Goal: Task Accomplishment & Management: Manage account settings

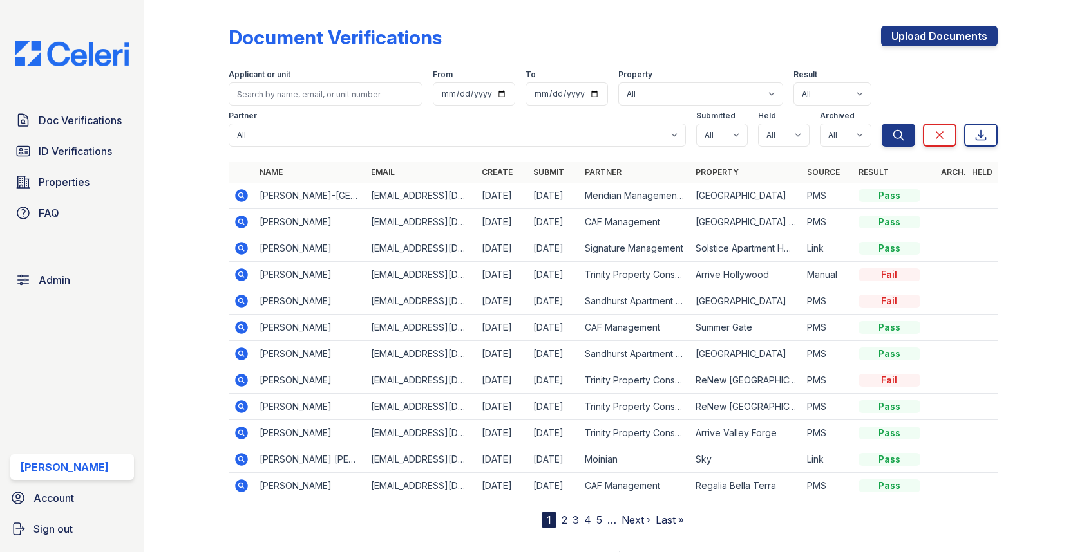
click at [104, 120] on span "Doc Verifications" at bounding box center [80, 120] width 83 height 15
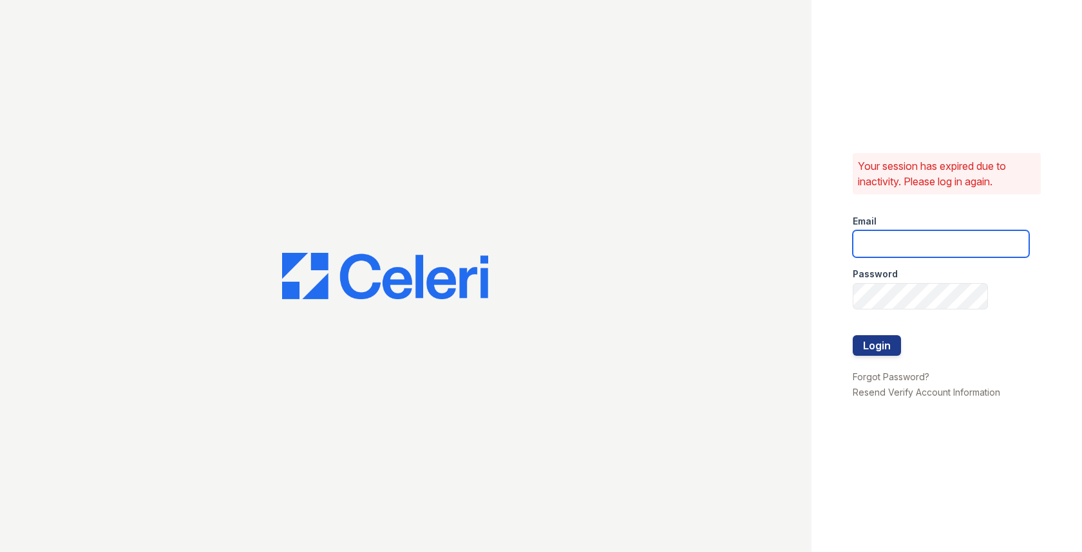
click at [895, 250] on input "email" at bounding box center [940, 243] width 176 height 27
click at [970, 237] on input "email" at bounding box center [940, 243] width 176 height 27
click at [0, 552] on com-1password-button at bounding box center [0, 552] width 0 height 0
type input "max@getceleri.com"
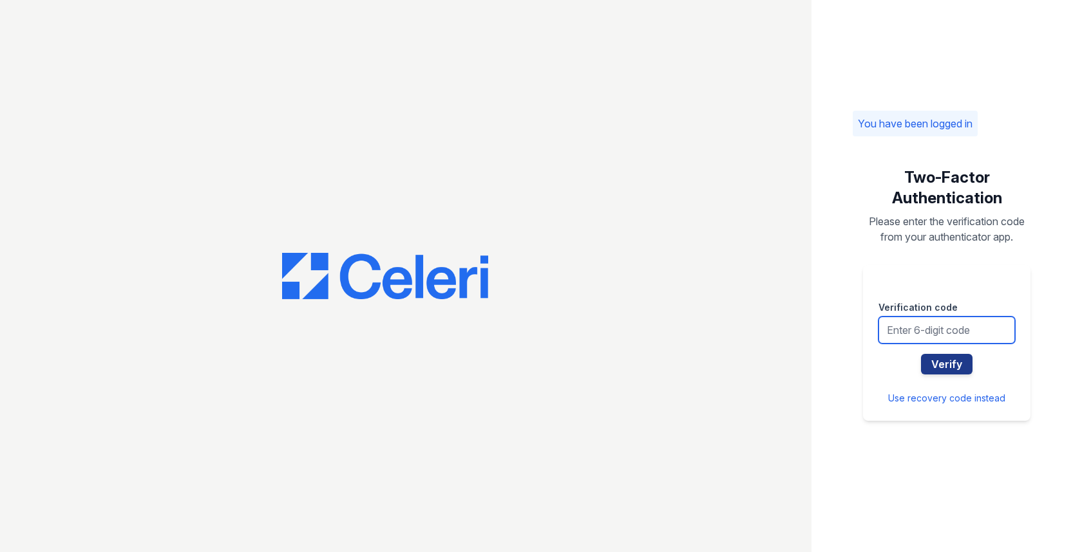
click at [917, 328] on input "text" at bounding box center [946, 330] width 136 height 27
type input "780882"
click at [921, 354] on button "Verify" at bounding box center [947, 364] width 52 height 21
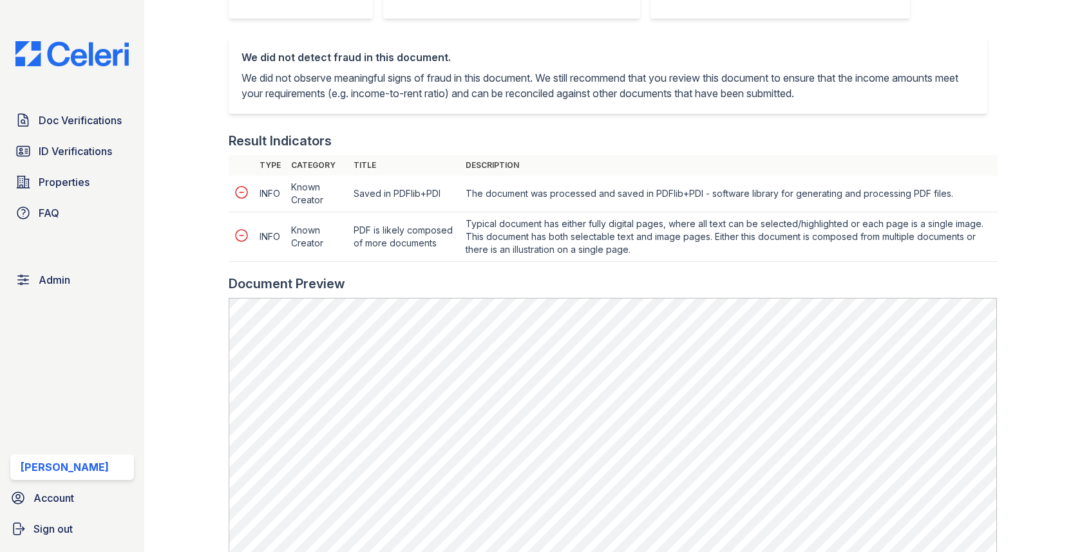
scroll to position [414, 0]
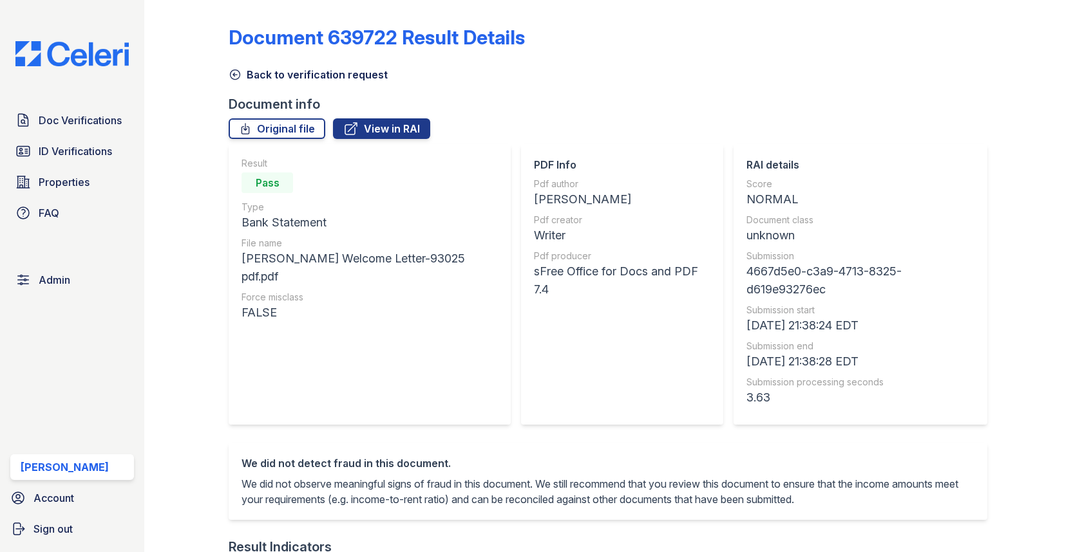
click at [246, 66] on div "Back to verification request" at bounding box center [613, 70] width 768 height 23
click at [263, 72] on link "Back to verification request" at bounding box center [308, 74] width 159 height 15
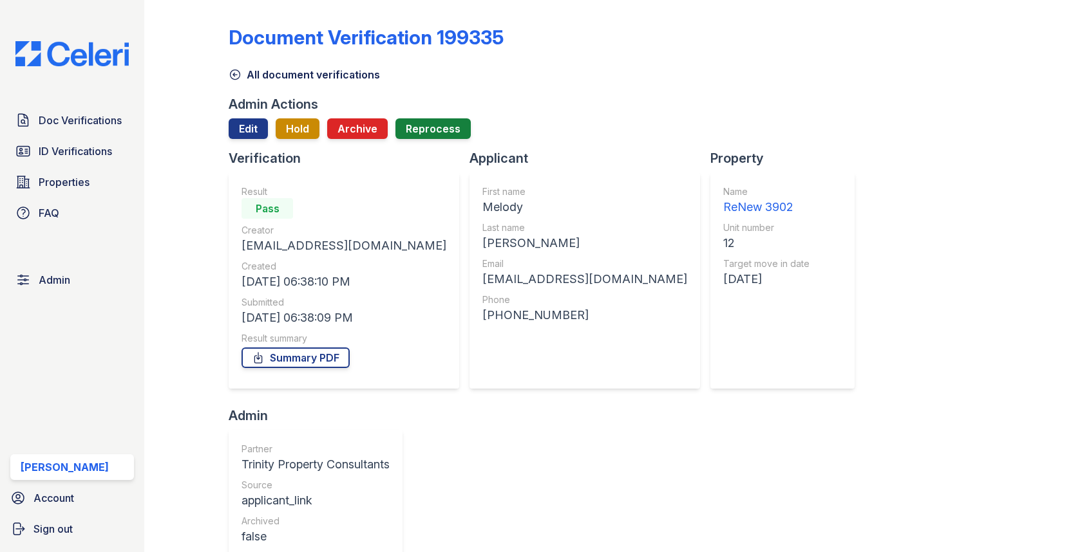
click at [255, 139] on div at bounding box center [613, 144] width 768 height 10
click at [255, 130] on link "Edit" at bounding box center [248, 128] width 39 height 21
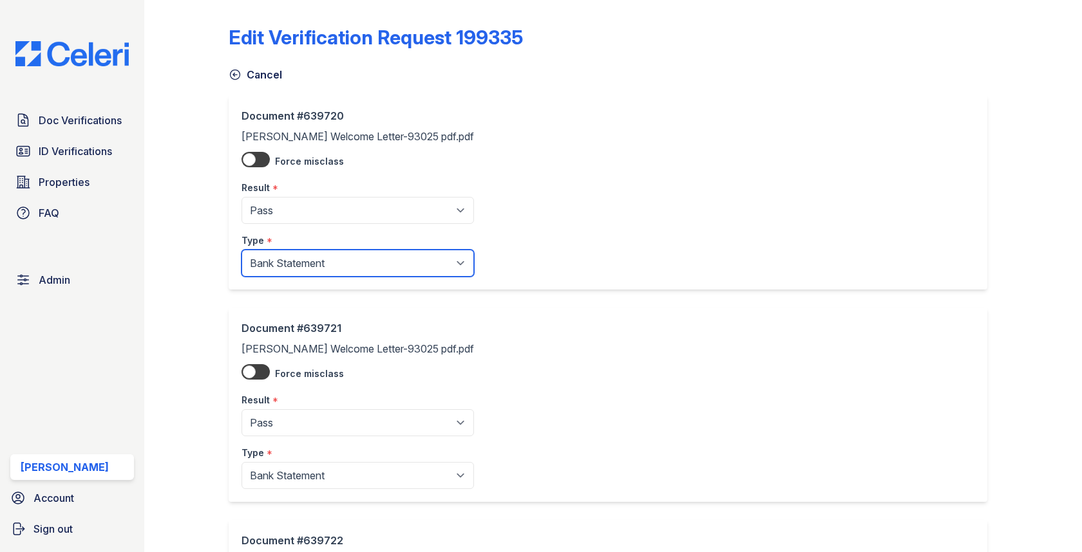
click at [327, 262] on select "Paystub Bank Statement Offer Letter Tax Documents Benefit Award Letter Investme…" at bounding box center [357, 263] width 232 height 27
select select "offer_letter"
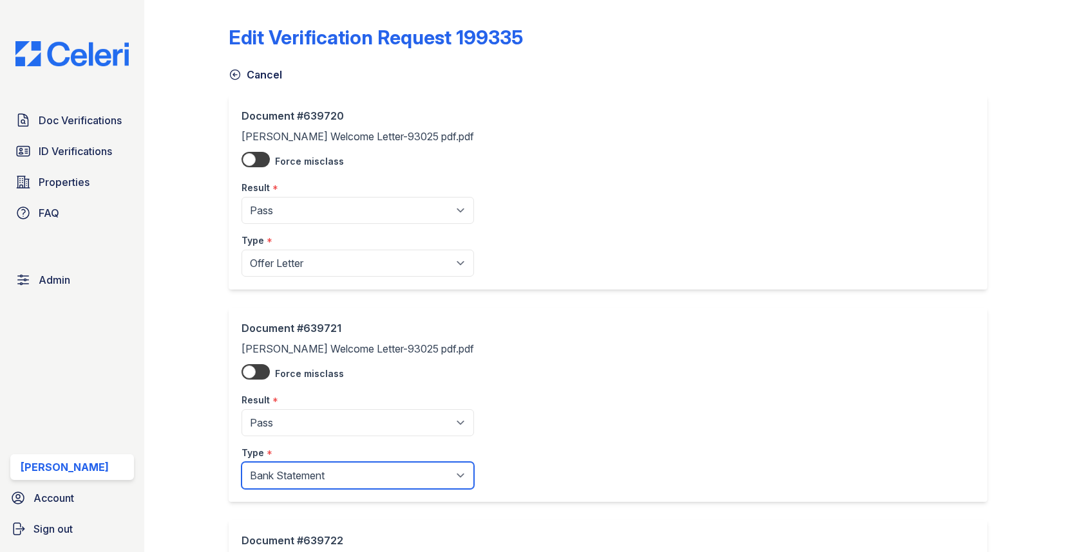
click at [302, 476] on select "Paystub Bank Statement Offer Letter Tax Documents Benefit Award Letter Investme…" at bounding box center [357, 475] width 232 height 27
select select "offer_letter"
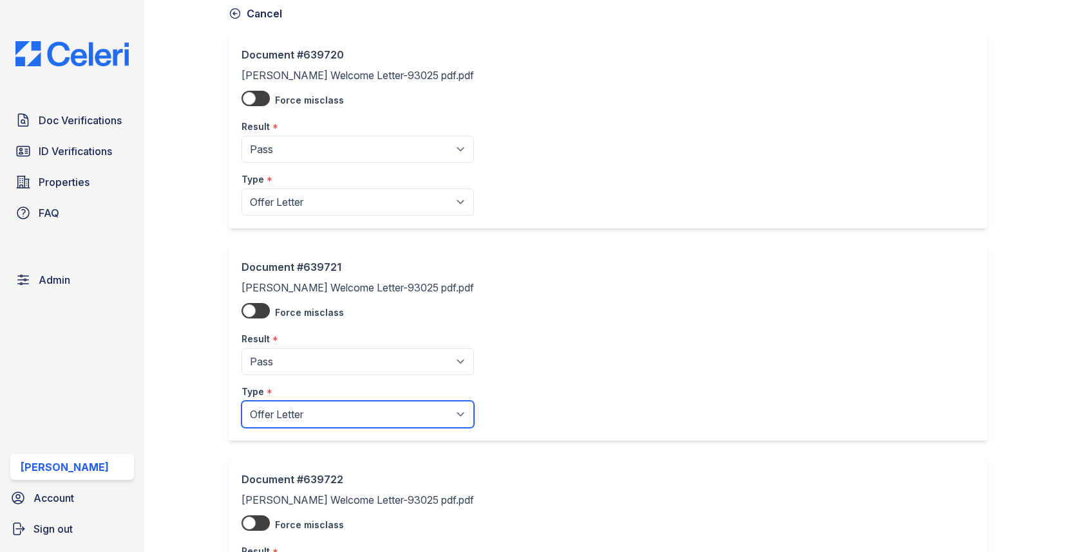
scroll to position [265, 0]
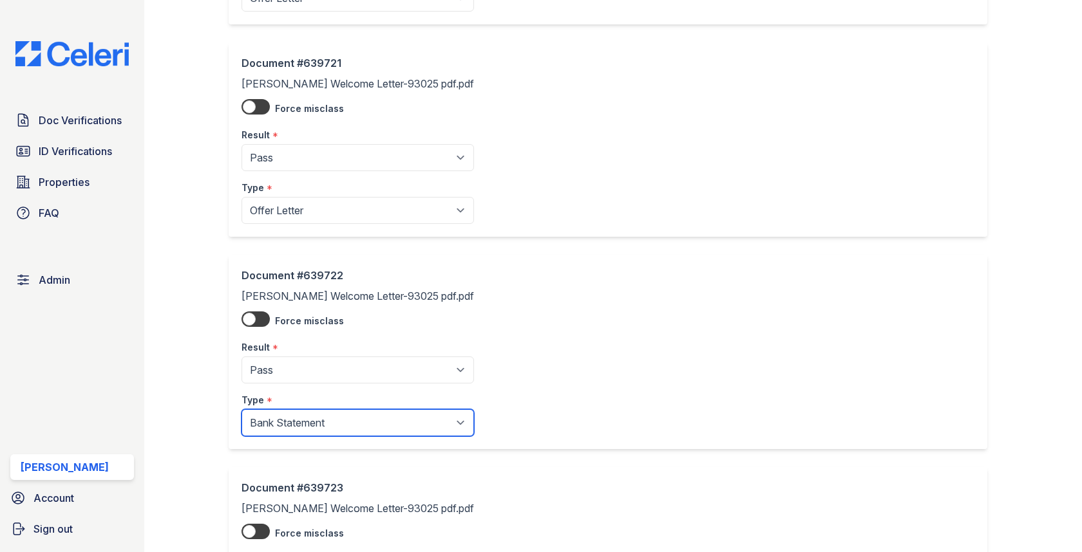
click at [326, 429] on select "Paystub Bank Statement Offer Letter Tax Documents Benefit Award Letter Investme…" at bounding box center [357, 422] width 232 height 27
click at [324, 425] on select "Paystub Bank Statement Offer Letter Tax Documents Benefit Award Letter Investme…" at bounding box center [357, 422] width 232 height 27
select select "offer_letter"
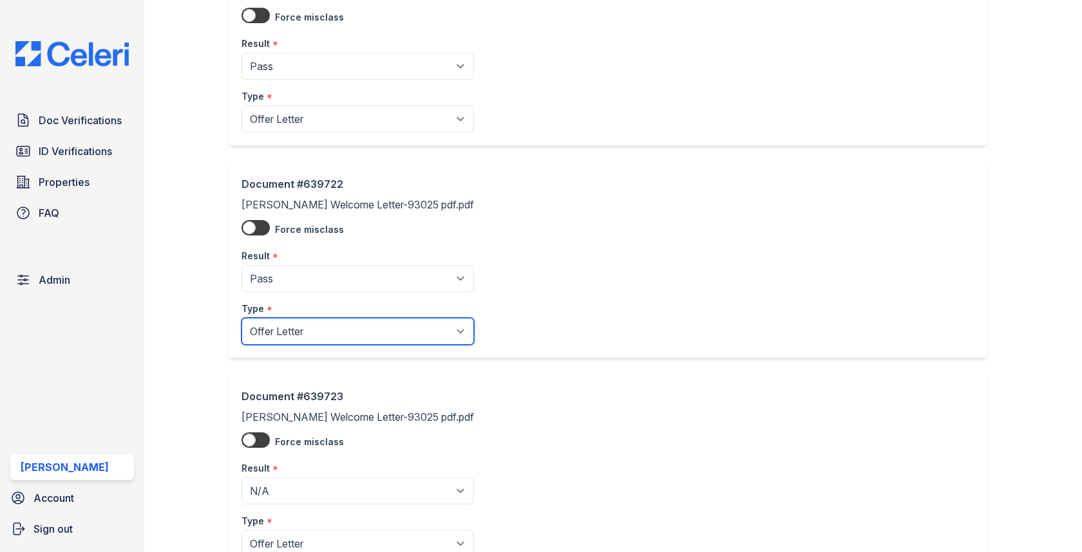
scroll to position [453, 0]
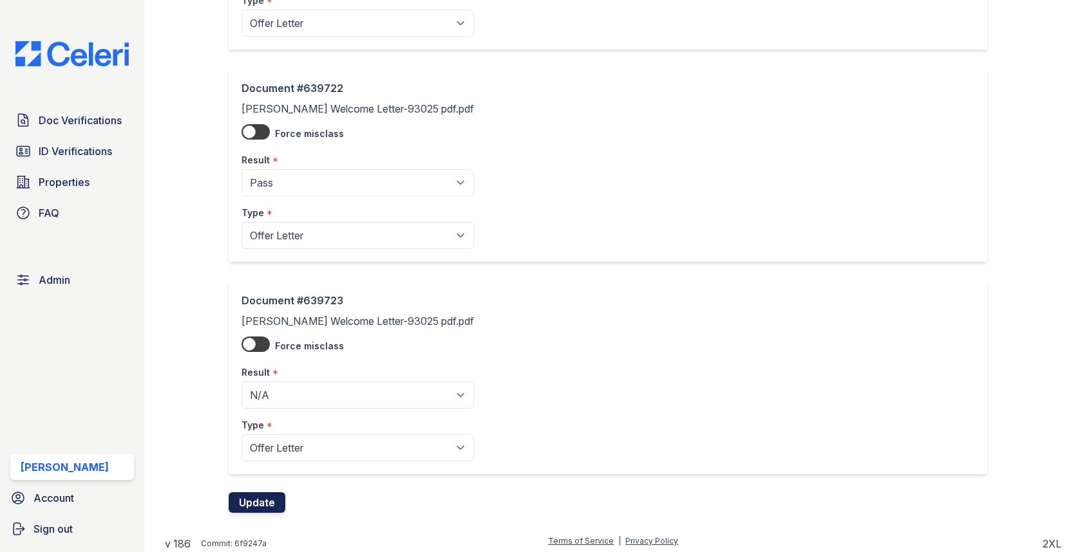
click at [264, 493] on button "Update" at bounding box center [257, 503] width 57 height 21
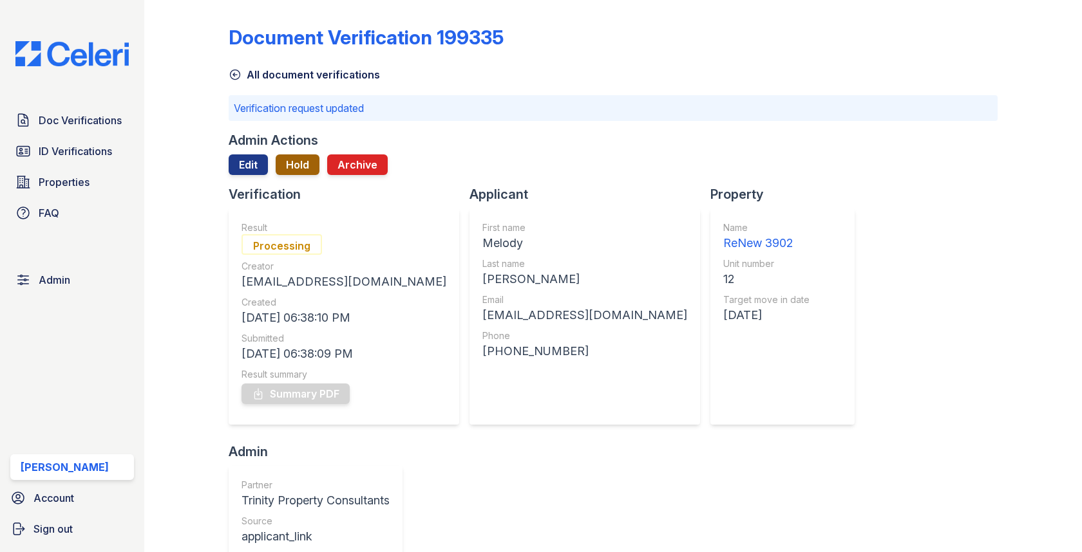
click at [298, 173] on button "Hold" at bounding box center [298, 165] width 44 height 21
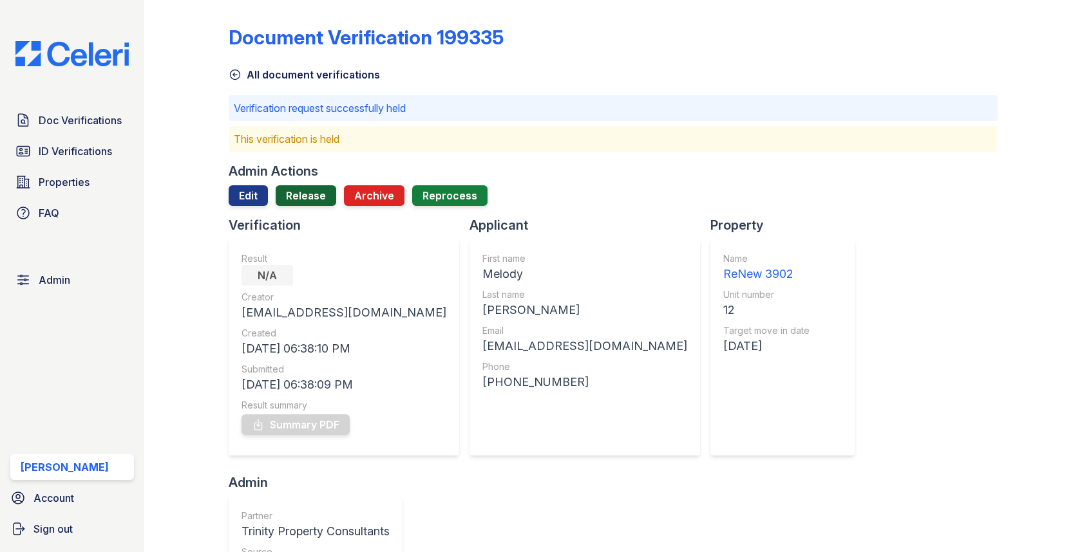
click at [299, 189] on link "Release" at bounding box center [306, 195] width 61 height 21
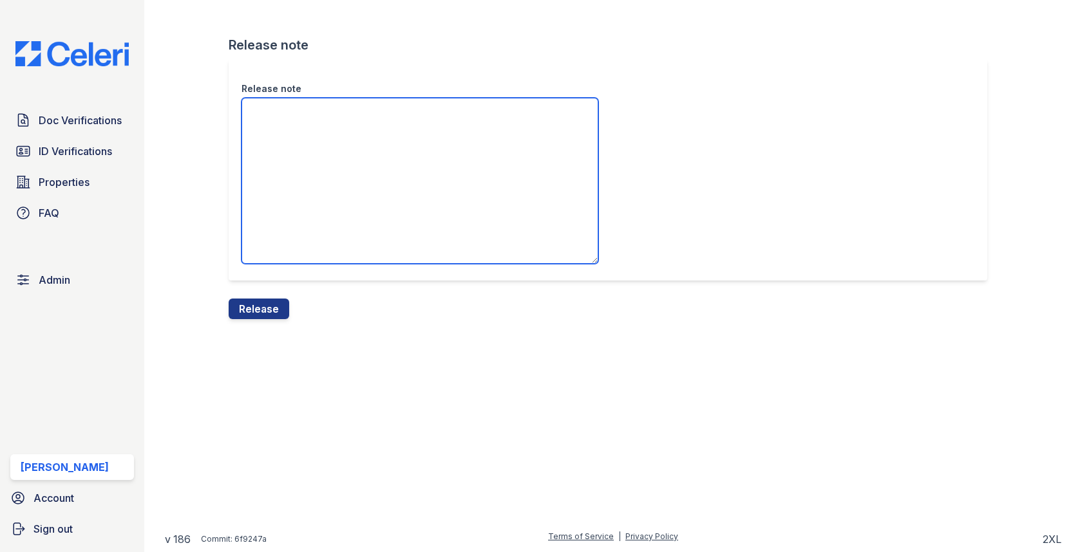
click at [299, 204] on textarea "Release note" at bounding box center [419, 181] width 357 height 166
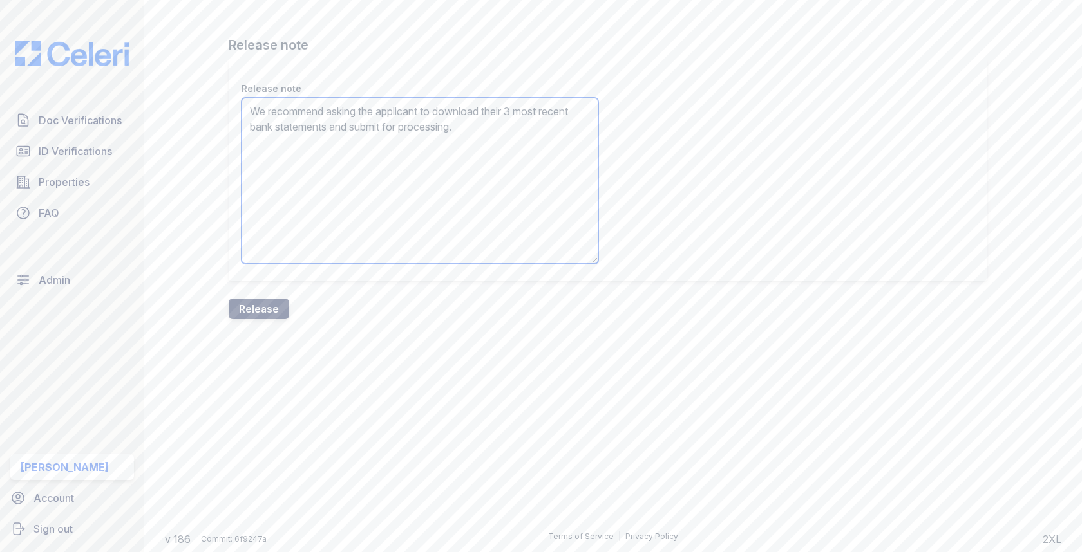
type textarea "We recommend asking the applicant to download their 3 most recent bank statemen…"
click at [256, 305] on button "Release" at bounding box center [259, 309] width 61 height 21
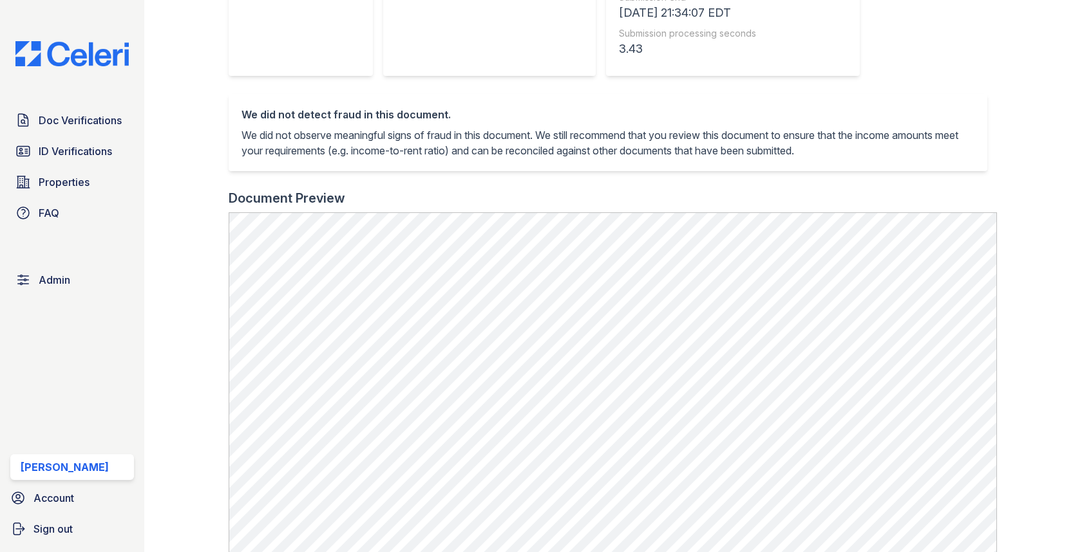
scroll to position [467, 0]
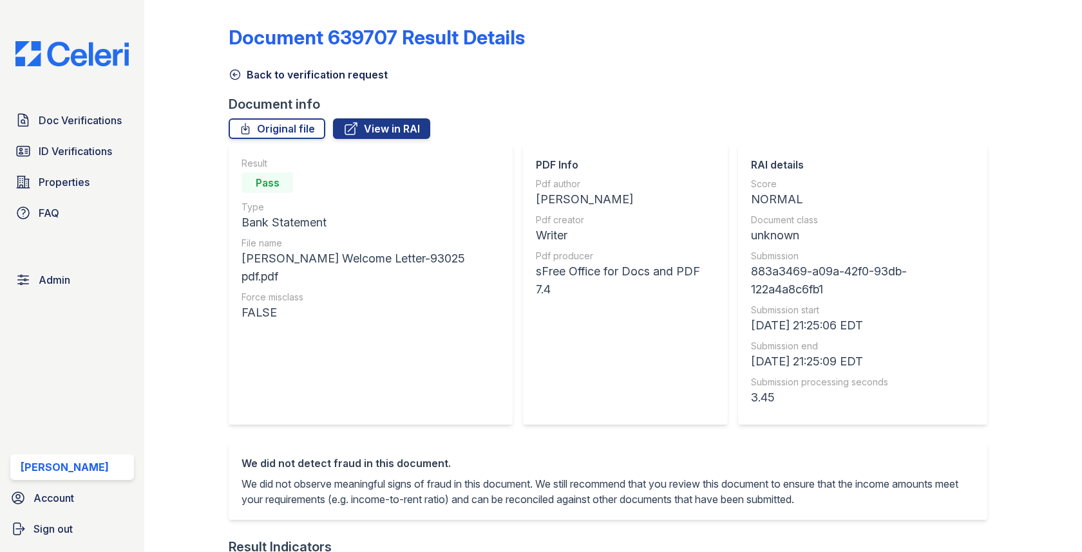
click at [268, 79] on link "Back to verification request" at bounding box center [308, 74] width 159 height 15
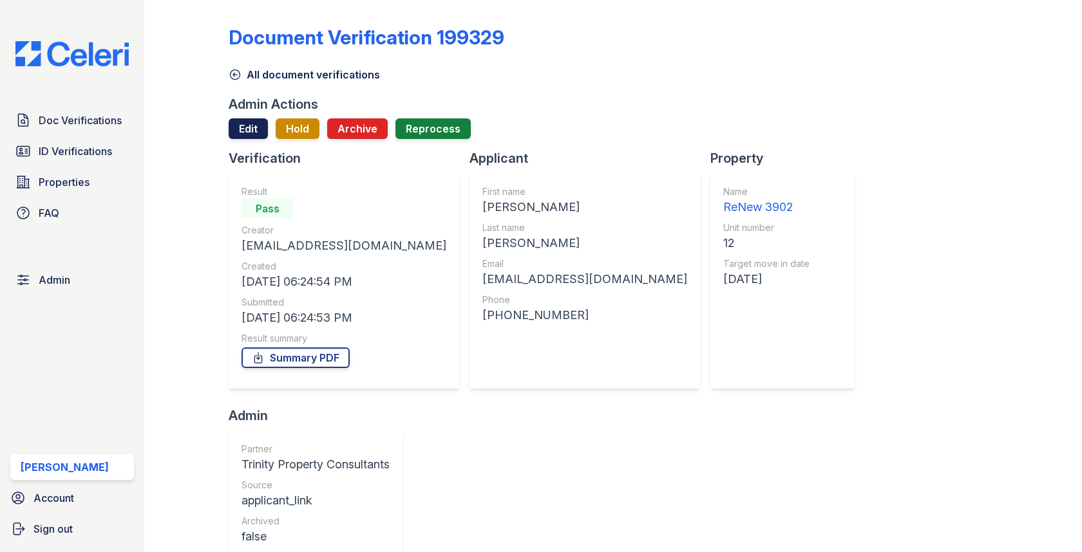
click at [242, 128] on link "Edit" at bounding box center [248, 128] width 39 height 21
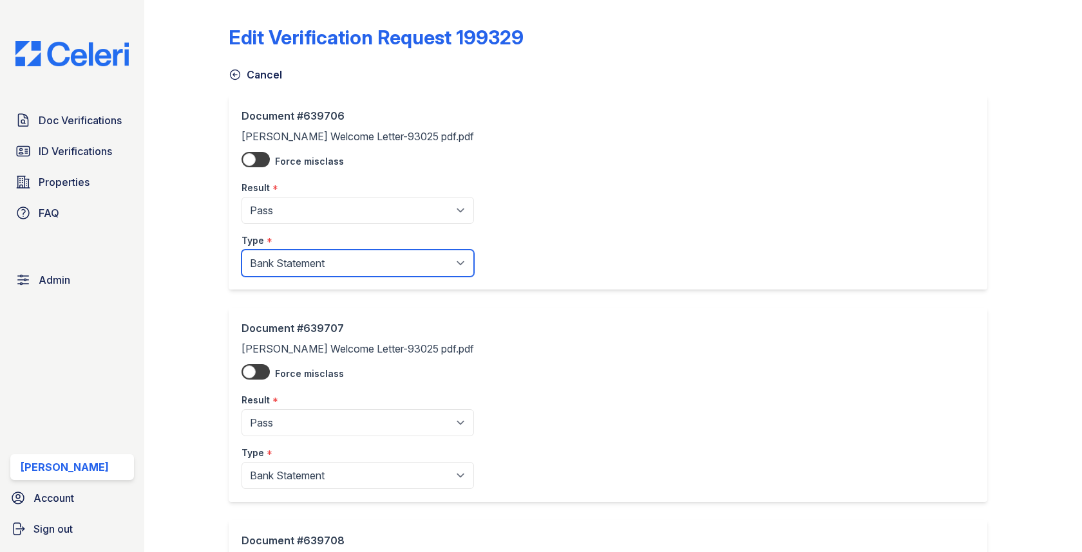
click at [287, 250] on select "Paystub Bank Statement Offer Letter Tax Documents Benefit Award Letter Investme…" at bounding box center [357, 263] width 232 height 27
select select "other"
click at [318, 491] on div "Document #639707 Tyler Tripps Welcome Letter-93025 pdf.pdf Force misclass Resul…" at bounding box center [608, 405] width 758 height 194
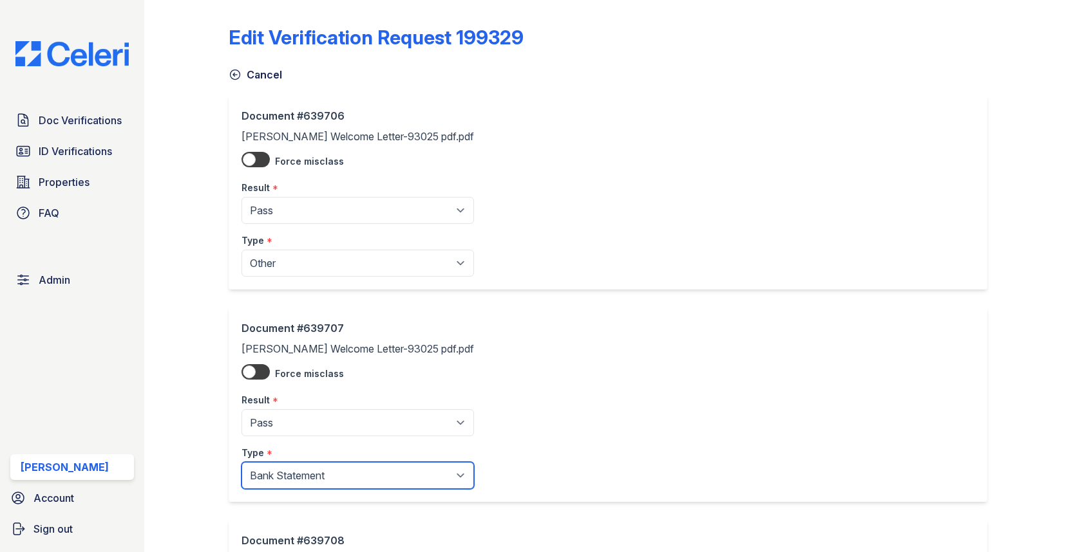
click at [318, 485] on select "Paystub Bank Statement Offer Letter Tax Documents Benefit Award Letter Investme…" at bounding box center [357, 475] width 232 height 27
select select "other"
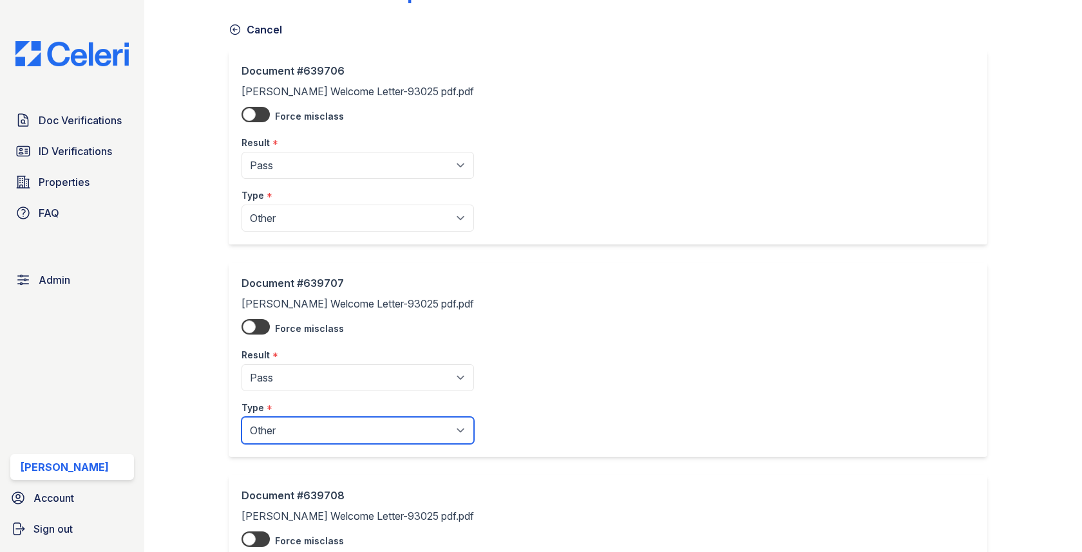
scroll to position [191, 0]
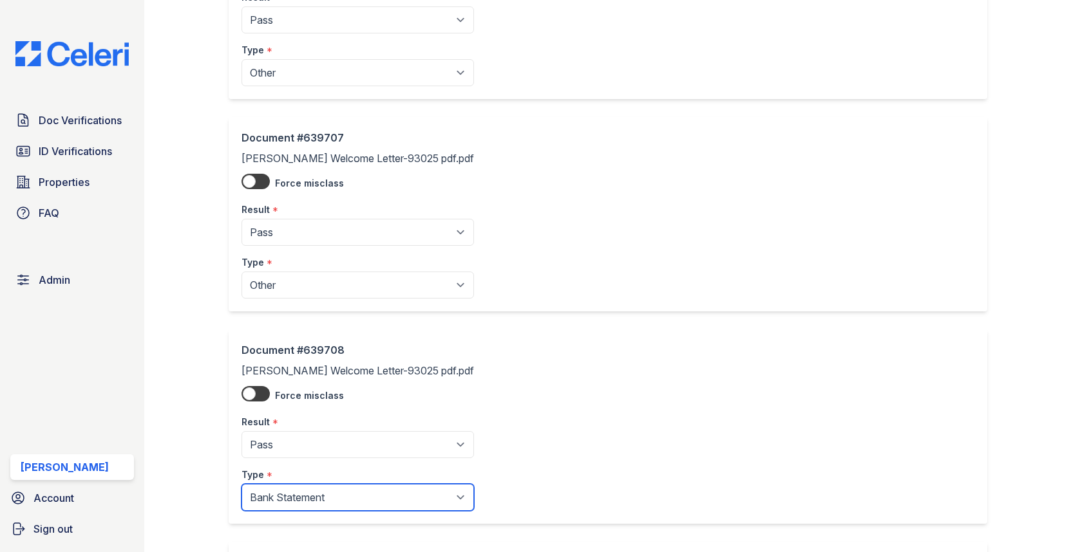
click at [315, 496] on select "Paystub Bank Statement Offer Letter Tax Documents Benefit Award Letter Investme…" at bounding box center [357, 497] width 232 height 27
select select "other"
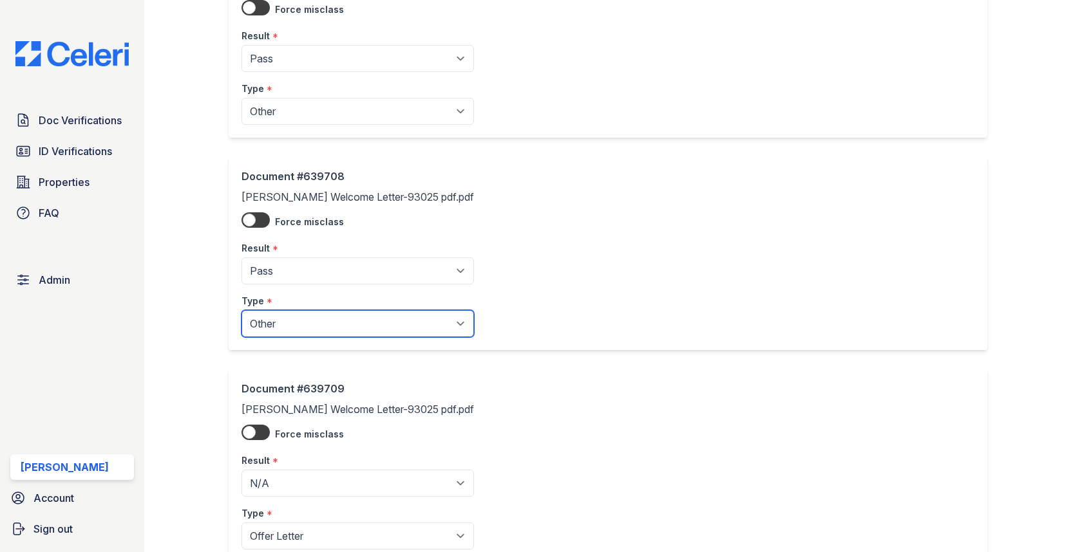
scroll to position [453, 0]
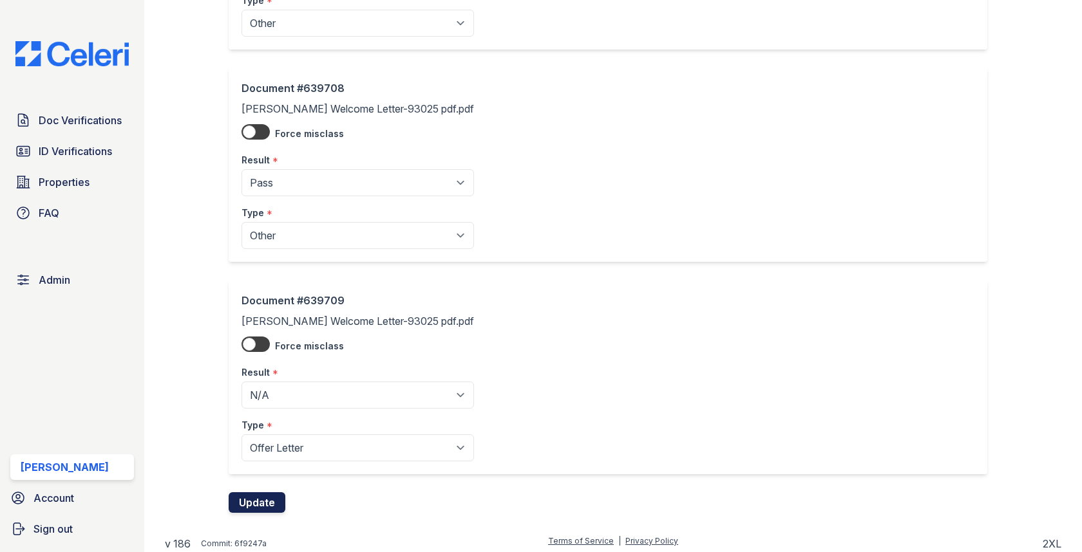
click at [275, 499] on button "Update" at bounding box center [257, 503] width 57 height 21
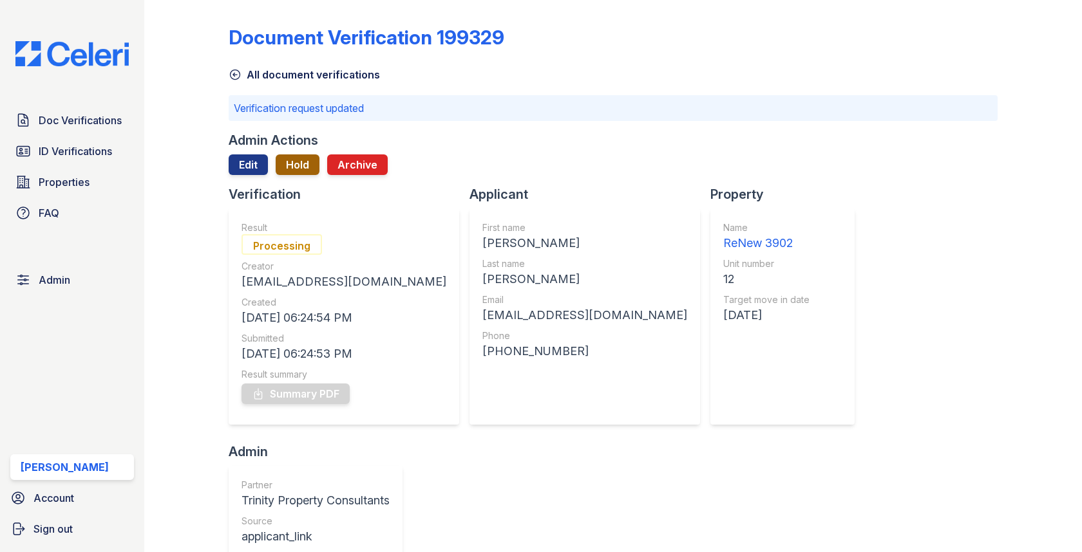
click at [296, 166] on button "Hold" at bounding box center [298, 165] width 44 height 21
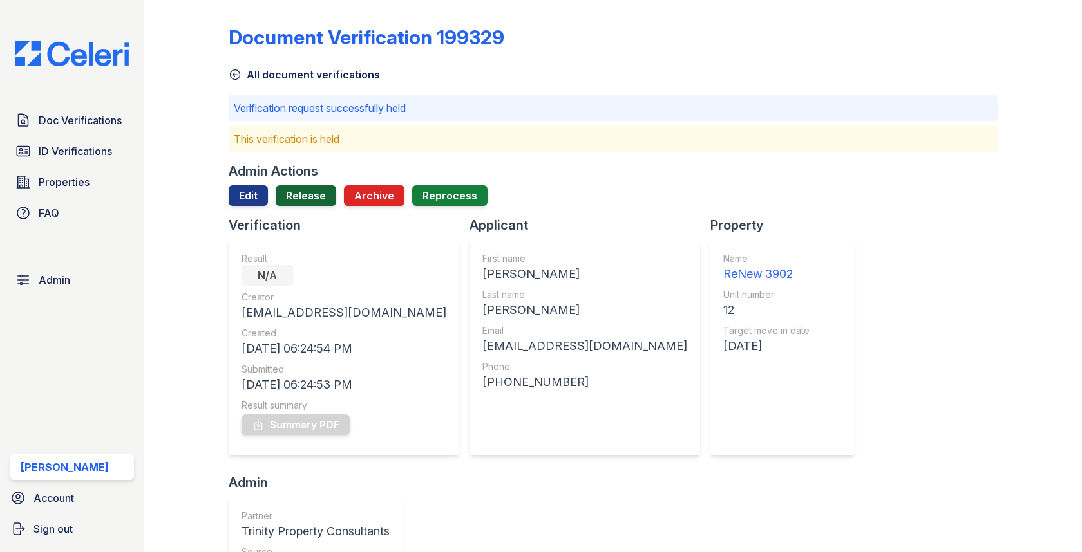
click at [301, 193] on link "Release" at bounding box center [306, 195] width 61 height 21
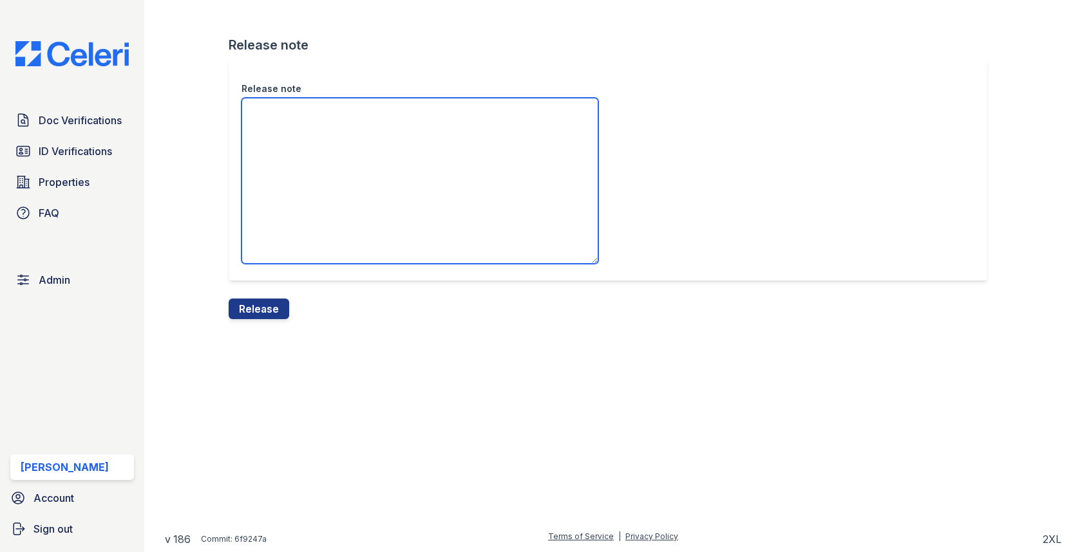
click at [299, 205] on textarea "Release note" at bounding box center [419, 181] width 357 height 166
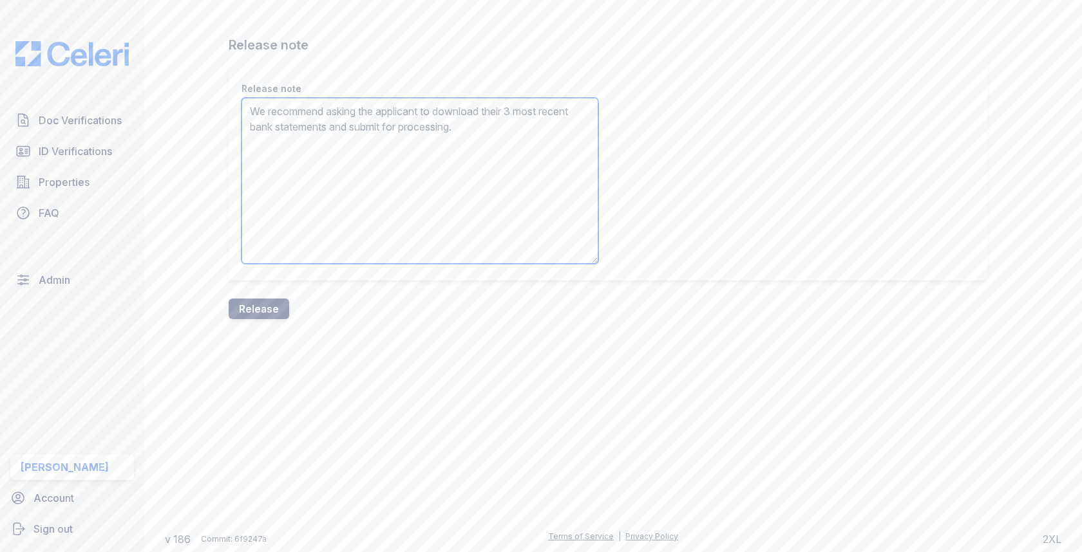
type textarea "We recommend asking the applicant to download their 3 most recent bank statemen…"
click at [278, 312] on button "Release" at bounding box center [259, 309] width 61 height 21
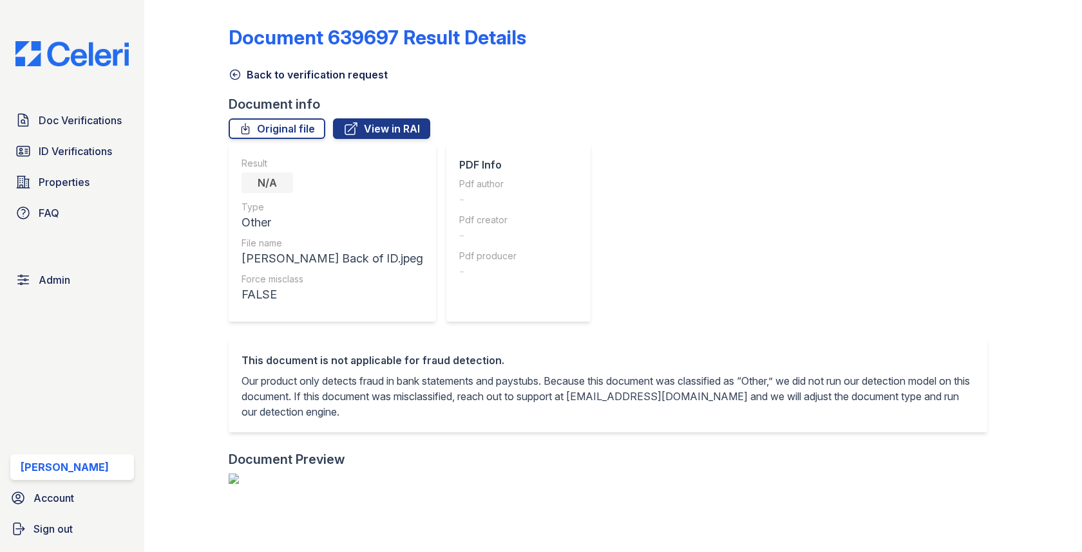
scroll to position [240, 0]
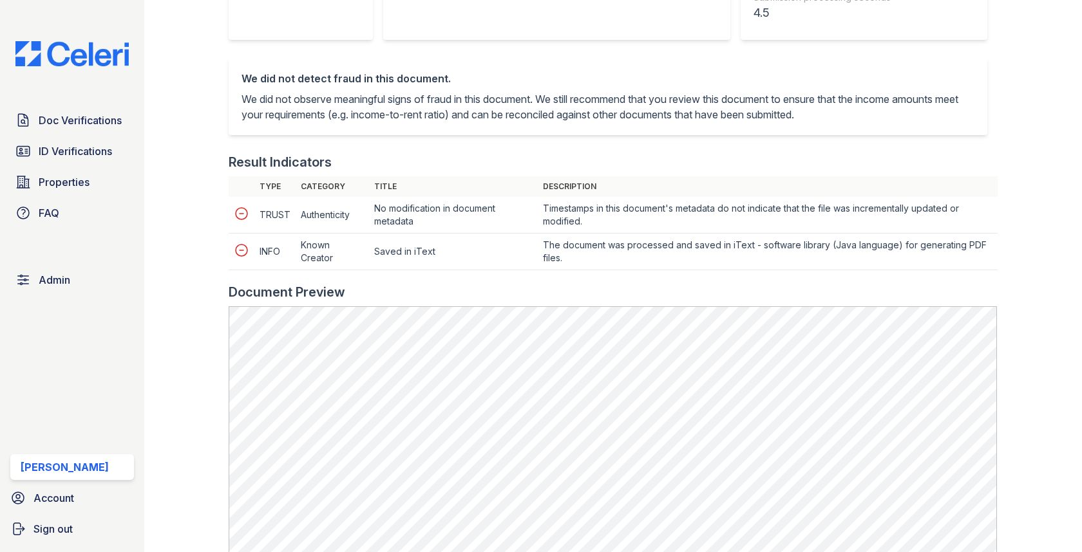
scroll to position [448, 0]
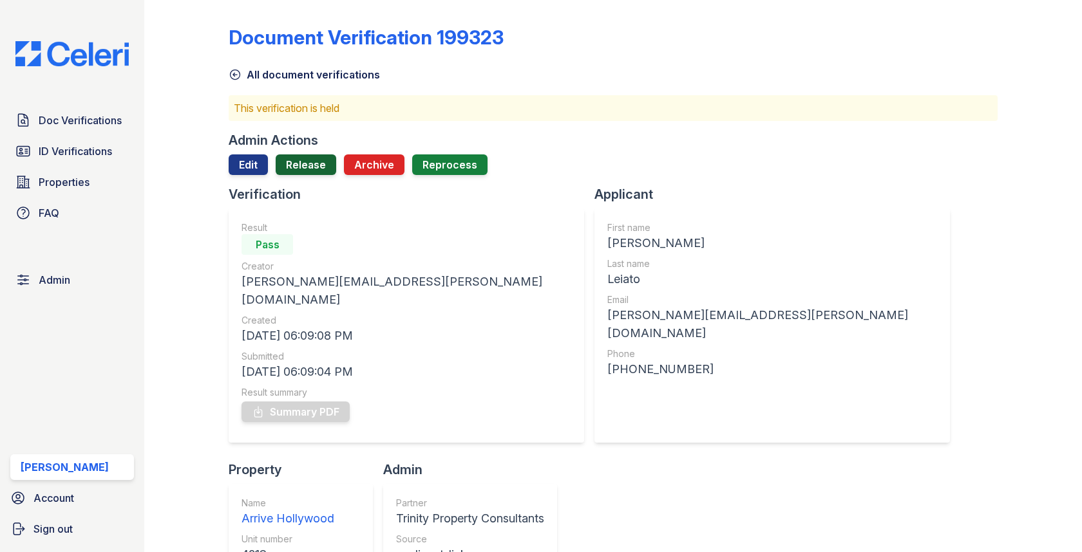
click at [291, 156] on link "Release" at bounding box center [306, 165] width 61 height 21
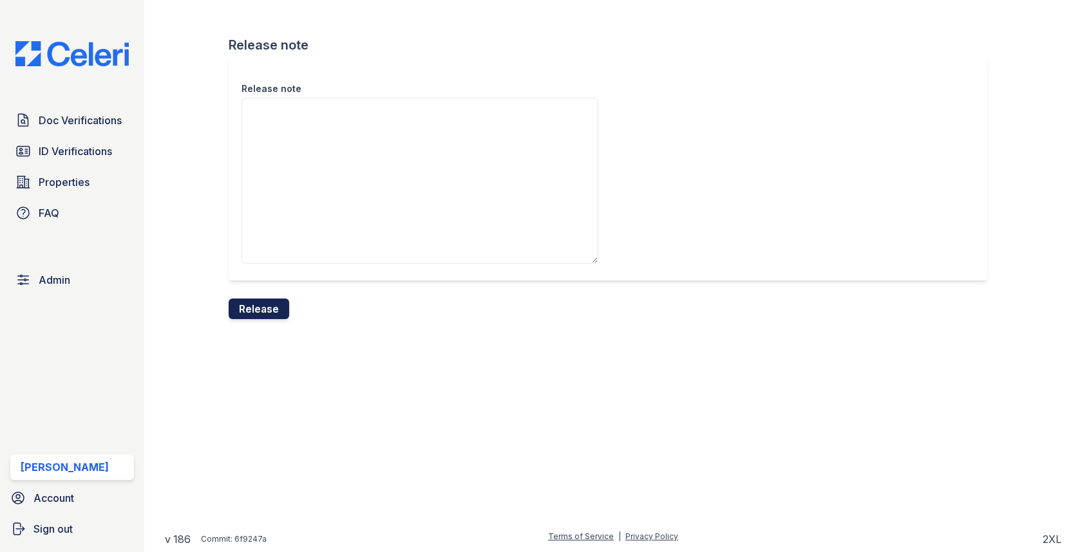
click at [267, 309] on button "Release" at bounding box center [259, 309] width 61 height 21
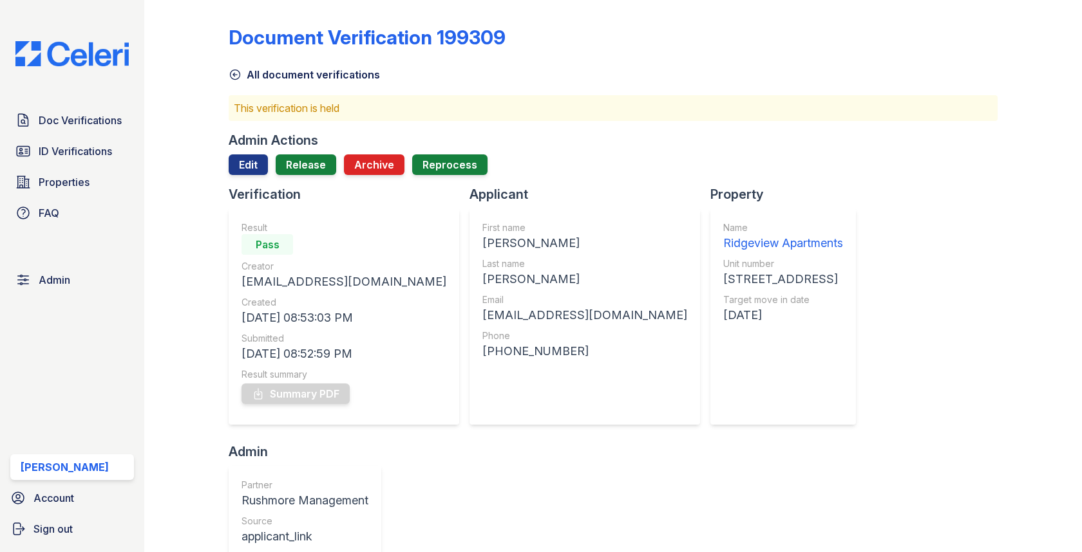
click at [323, 176] on div at bounding box center [613, 180] width 768 height 10
click at [320, 173] on link "Release" at bounding box center [306, 165] width 61 height 21
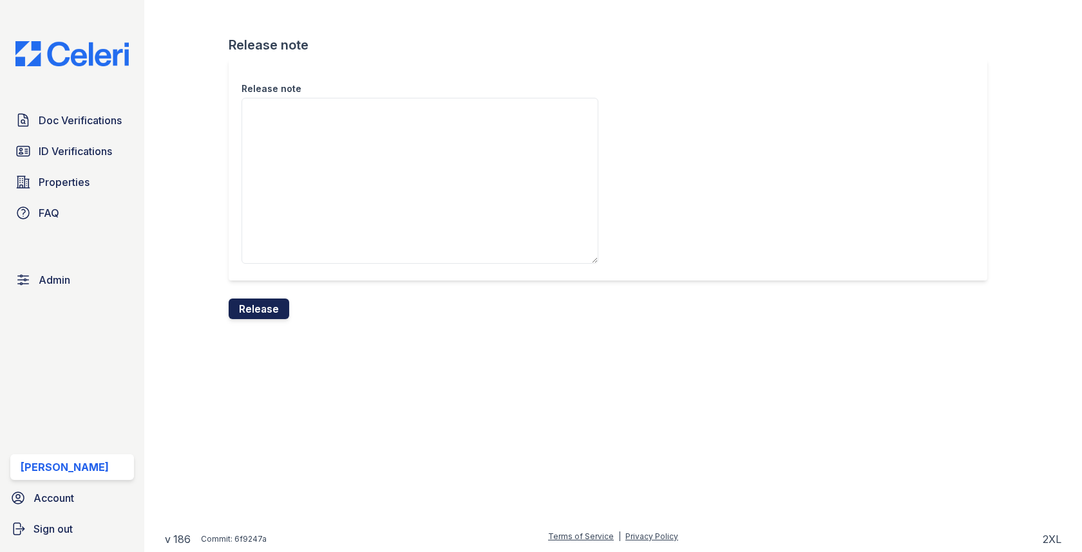
click at [271, 299] on button "Release" at bounding box center [259, 309] width 61 height 21
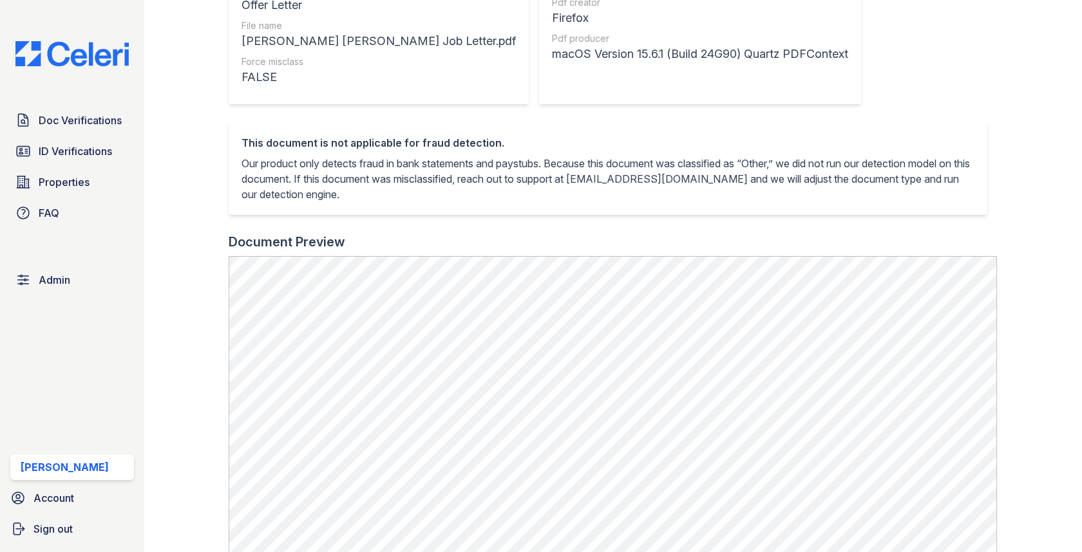
scroll to position [285, 0]
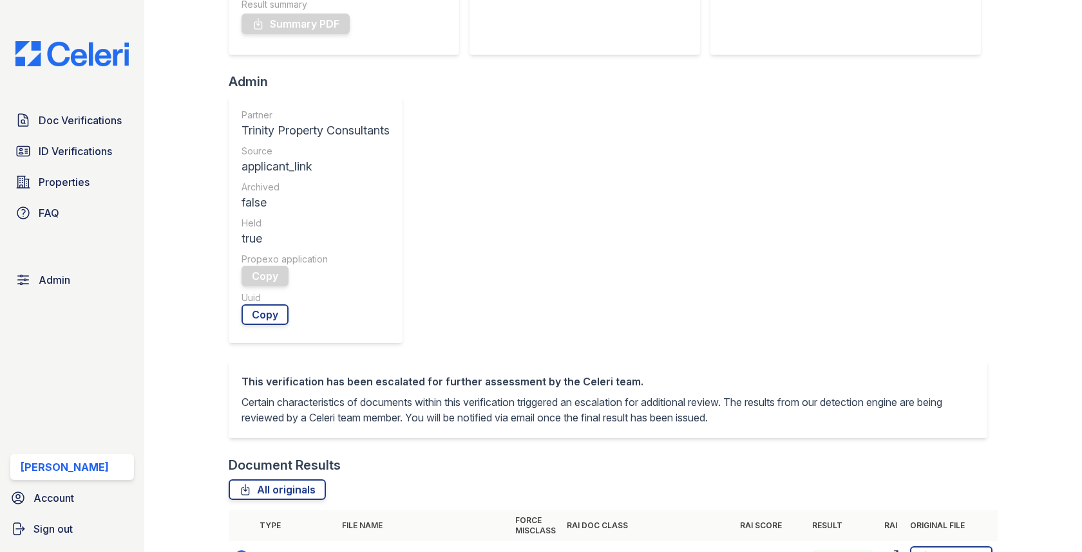
scroll to position [533, 0]
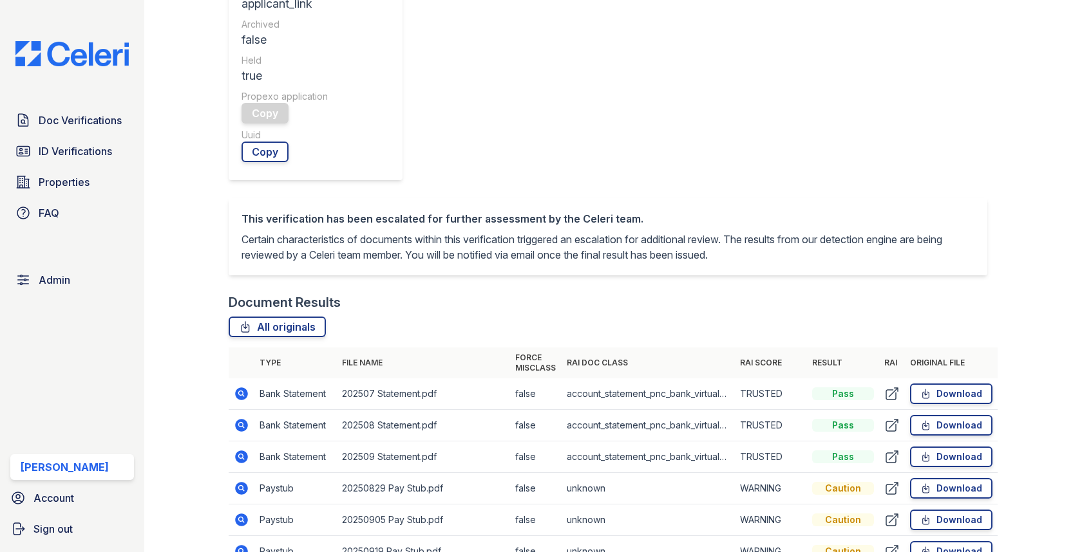
click at [240, 482] on icon at bounding box center [242, 488] width 13 height 13
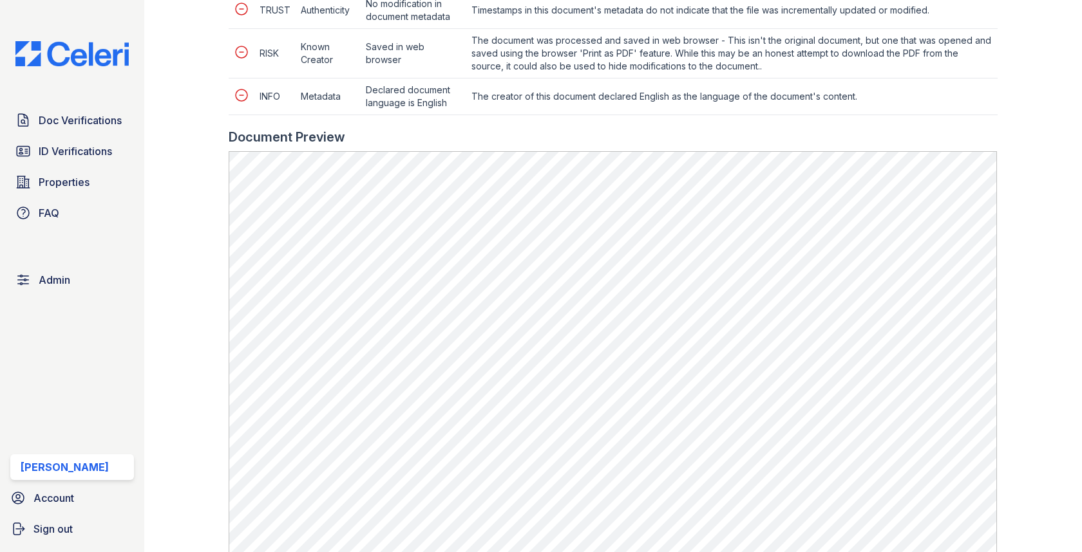
scroll to position [787, 0]
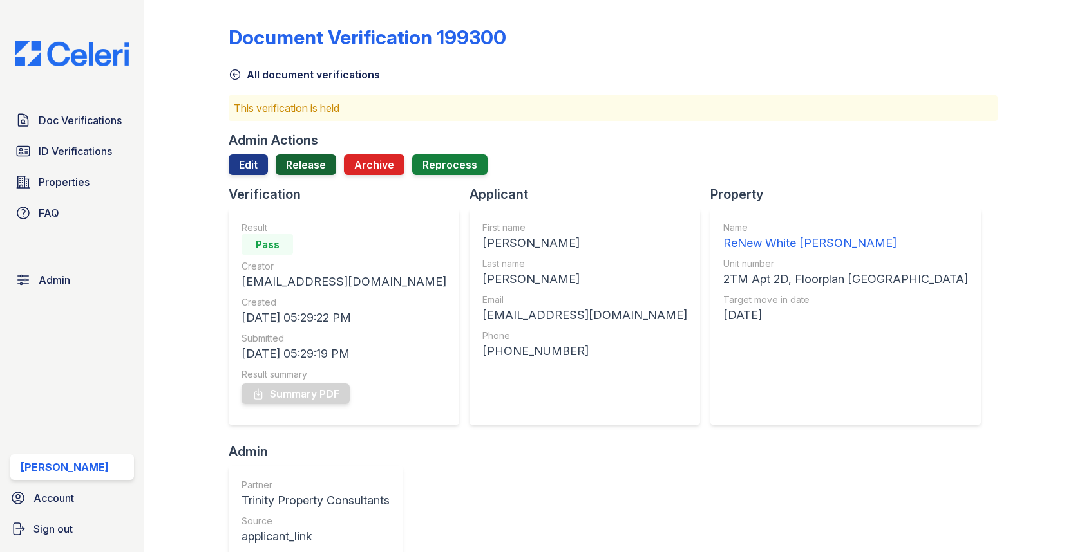
click at [303, 171] on link "Release" at bounding box center [306, 165] width 61 height 21
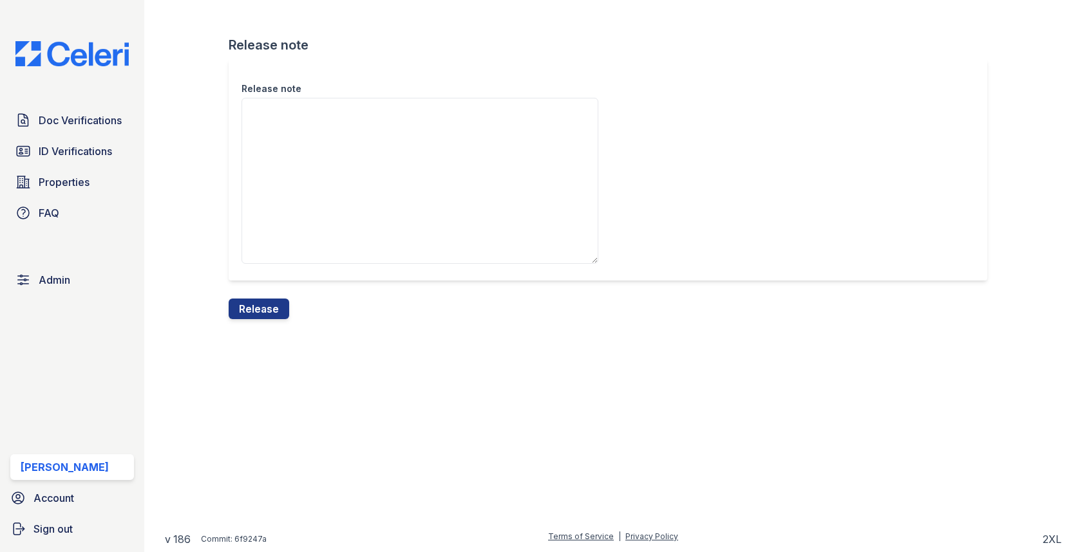
click at [268, 296] on div "Release note" at bounding box center [613, 179] width 768 height 240
click at [267, 299] on button "Release" at bounding box center [259, 309] width 61 height 21
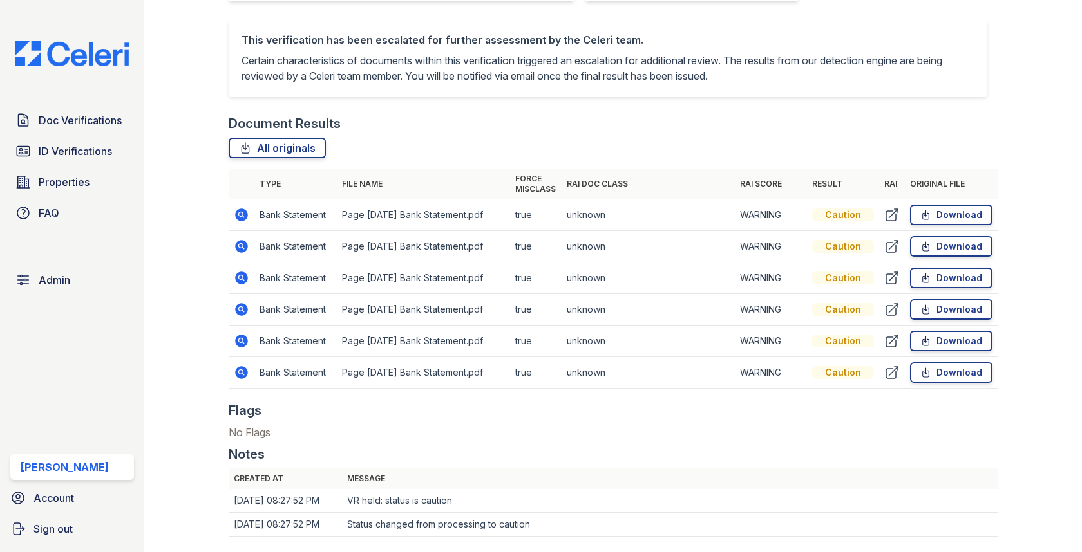
scroll to position [809, 0]
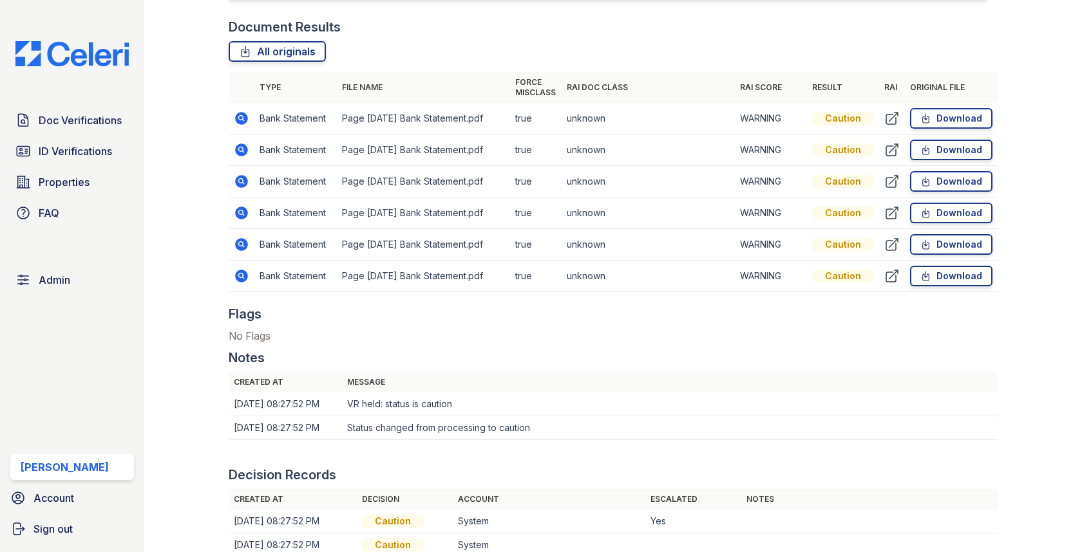
click at [238, 122] on icon at bounding box center [242, 118] width 13 height 13
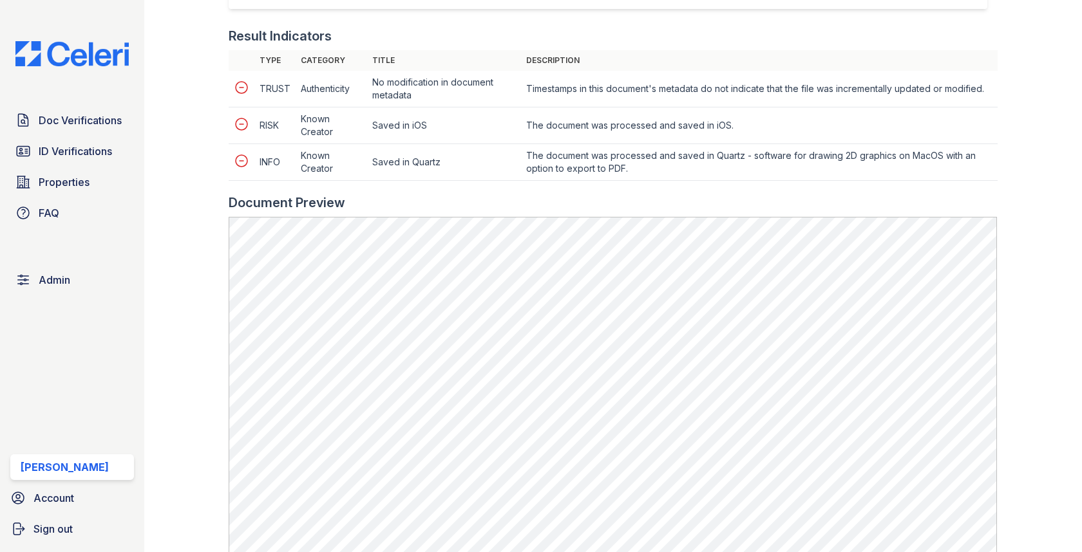
scroll to position [802, 0]
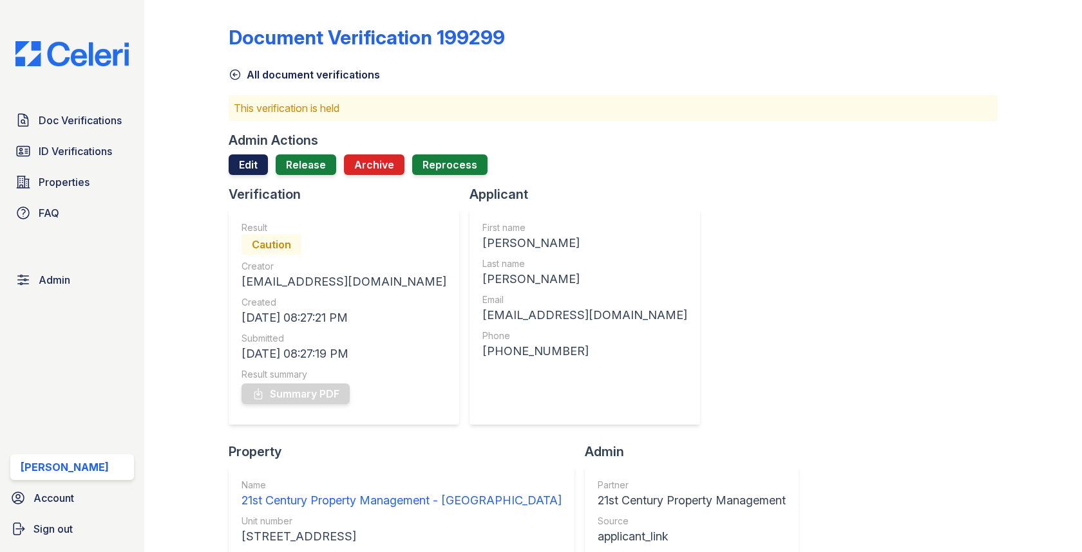
click at [254, 171] on link "Edit" at bounding box center [248, 165] width 39 height 21
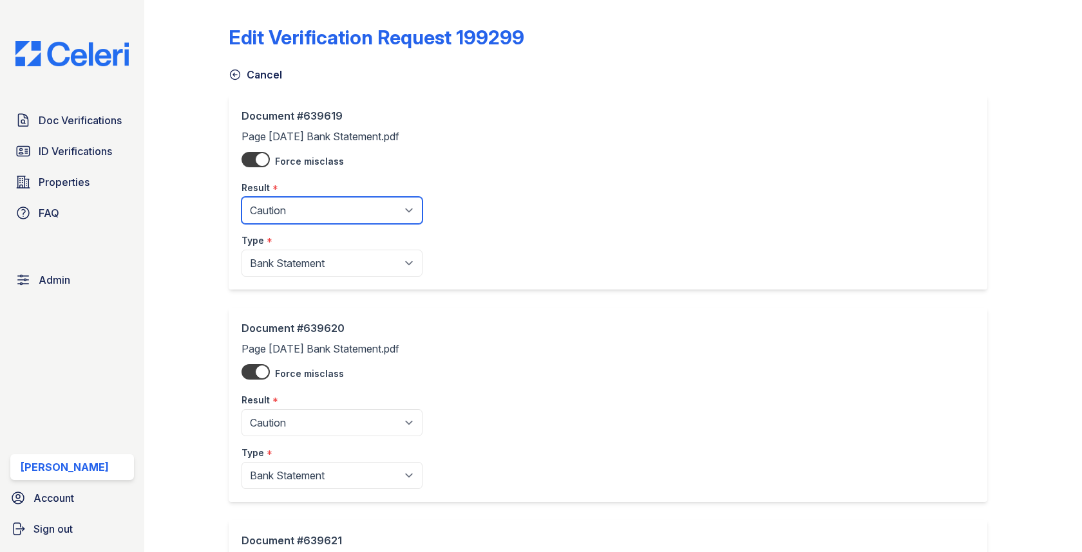
click at [286, 216] on select "Pending Sent Started Processing Pass Fail Caution Error N/A" at bounding box center [331, 210] width 181 height 27
select select "fail"
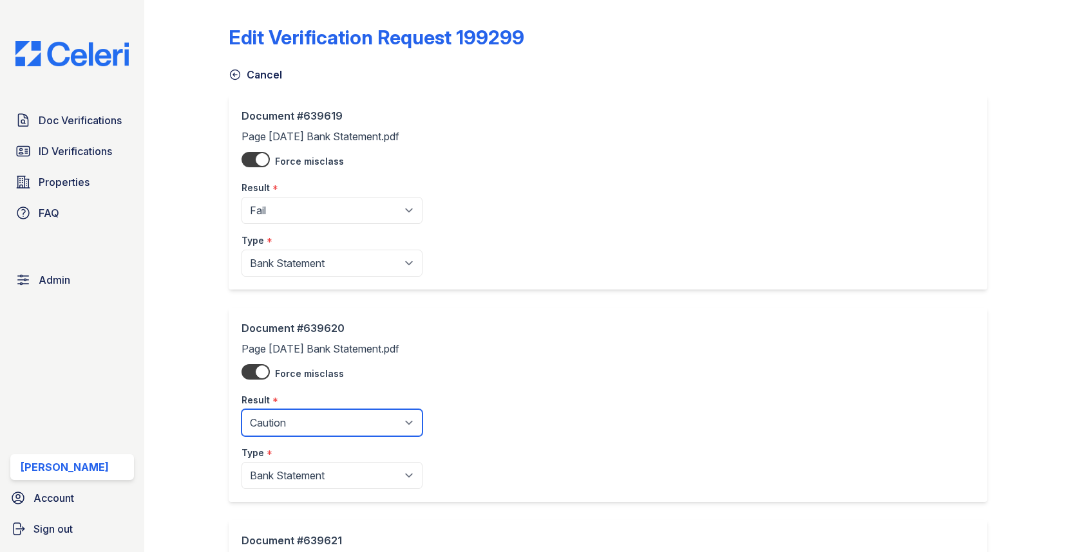
click at [299, 427] on select "Pending Sent Started Processing Pass Fail Caution Error N/A" at bounding box center [331, 422] width 181 height 27
select select "fail"
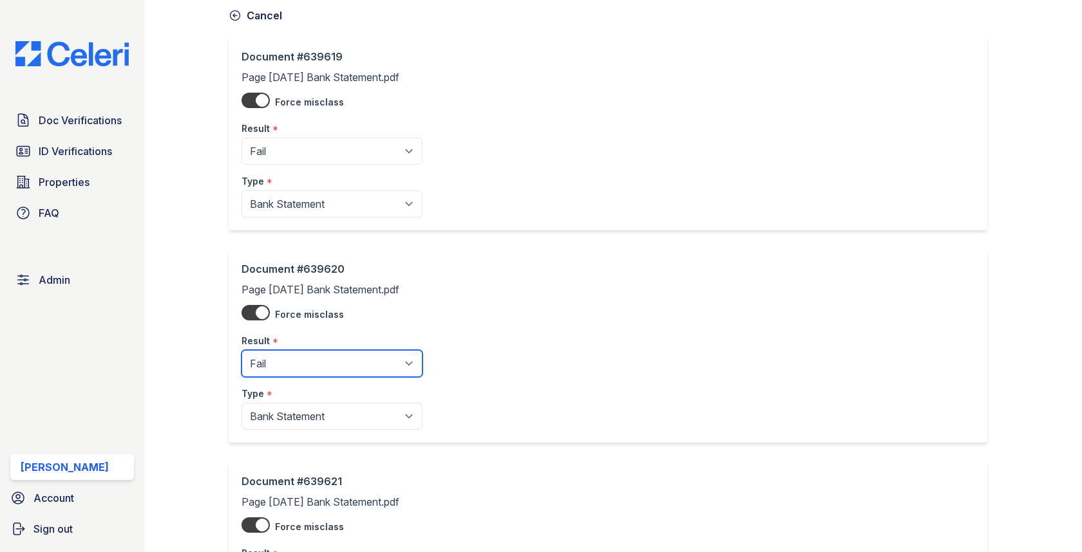
scroll to position [212, 0]
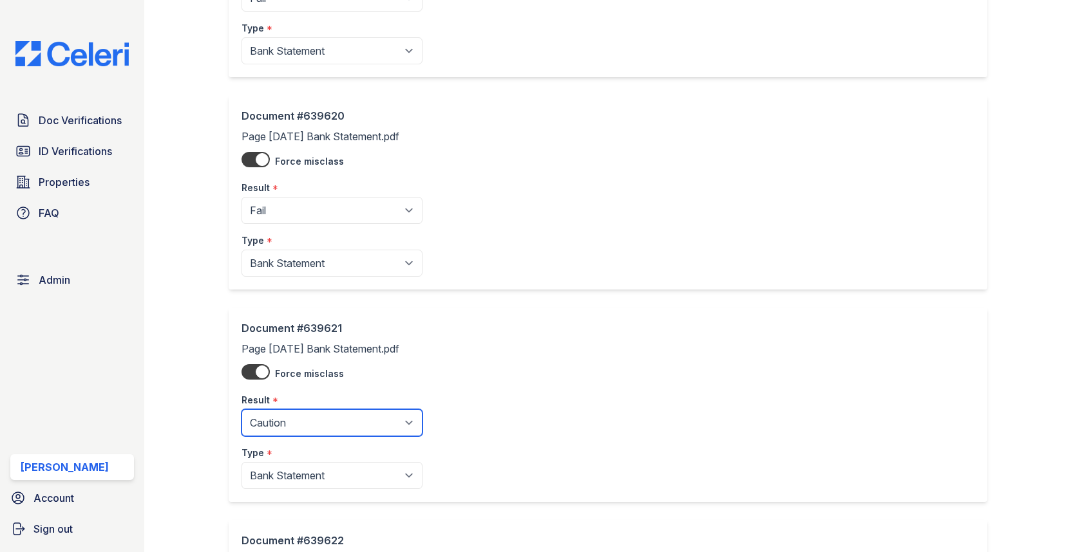
click at [305, 414] on select "Pending Sent Started Processing Pass Fail Caution Error N/A" at bounding box center [331, 422] width 181 height 27
select select "fail"
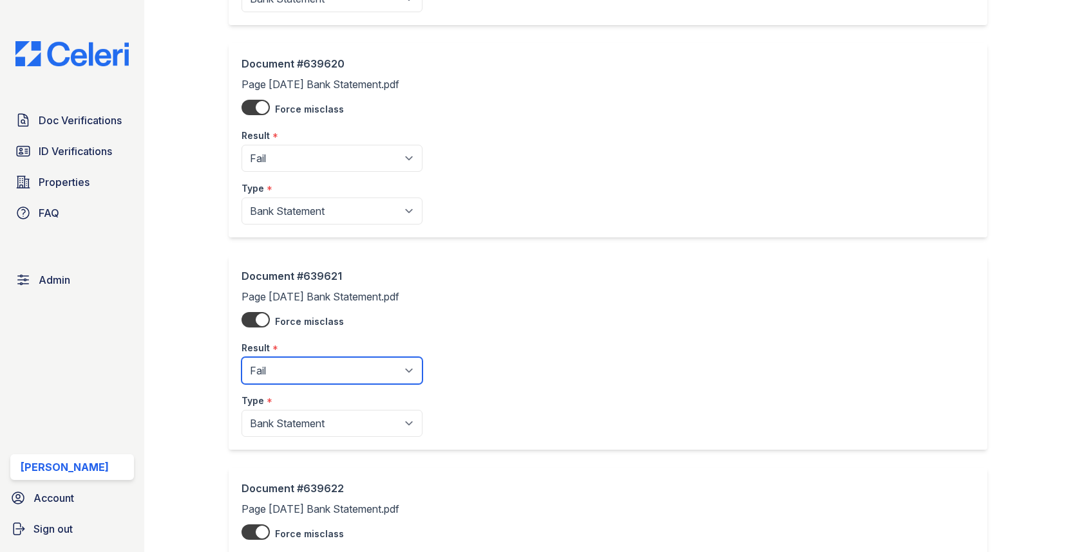
scroll to position [389, 0]
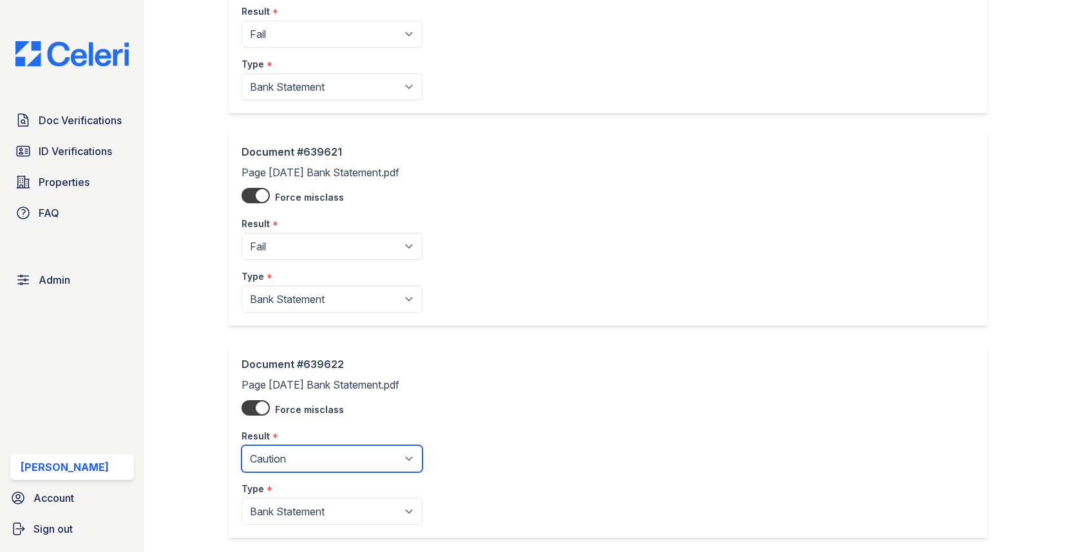
click at [281, 462] on select "Pending Sent Started Processing Pass Fail Caution Error N/A" at bounding box center [331, 459] width 181 height 27
select select "fail"
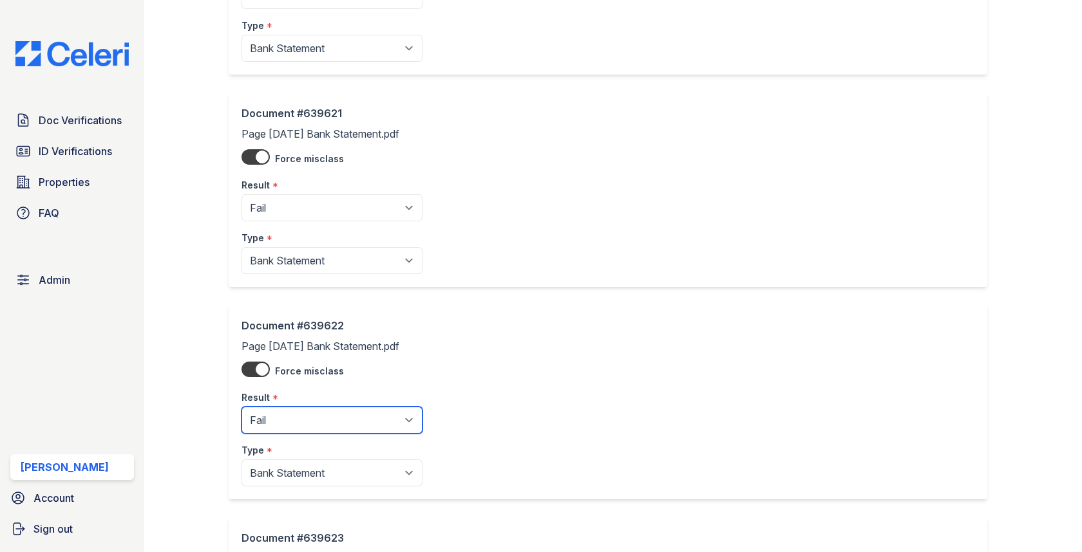
scroll to position [578, 0]
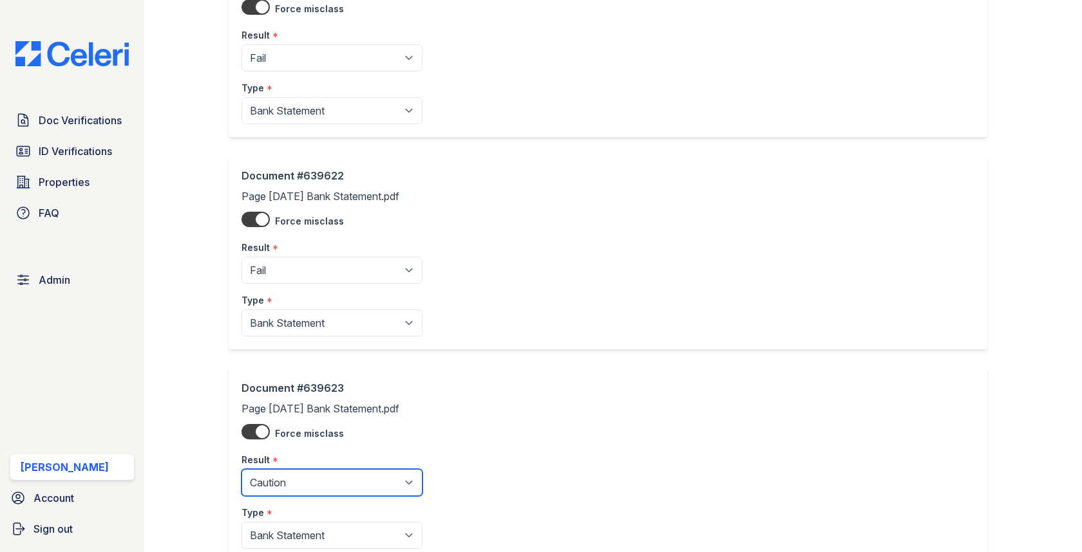
click at [283, 469] on select "Pending Sent Started Processing Pass Fail Caution Error N/A" at bounding box center [331, 482] width 181 height 27
select select "fail"
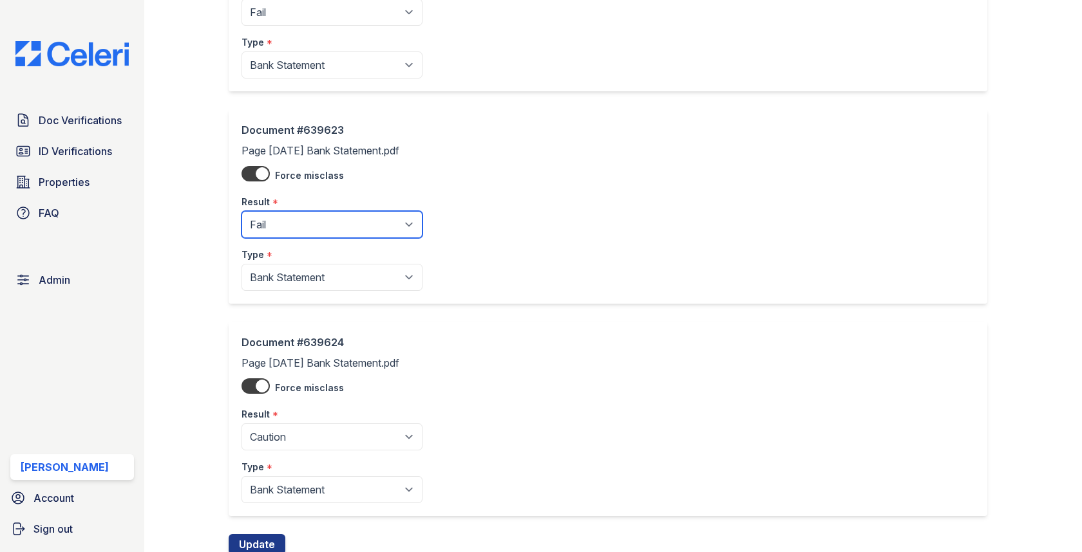
scroll to position [876, 0]
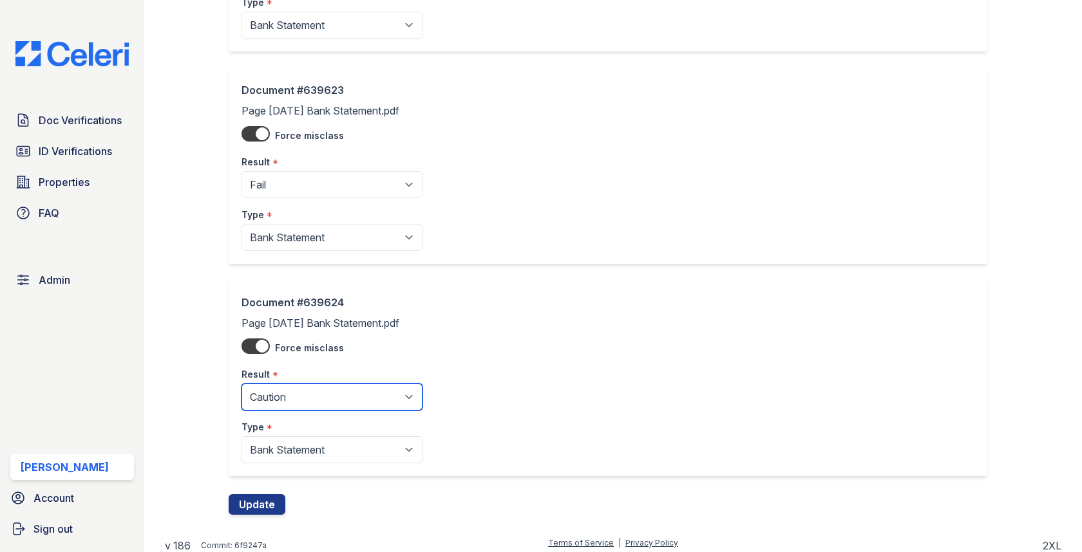
click at [314, 393] on select "Pending Sent Started Processing Pass Fail Caution Error N/A" at bounding box center [331, 397] width 181 height 27
select select "fail"
click at [270, 484] on div "Document #639624 Page 5 of July 2025 Bank Statement.pdf Force misclass Result *…" at bounding box center [613, 388] width 768 height 212
click at [270, 494] on button "Update" at bounding box center [257, 504] width 57 height 21
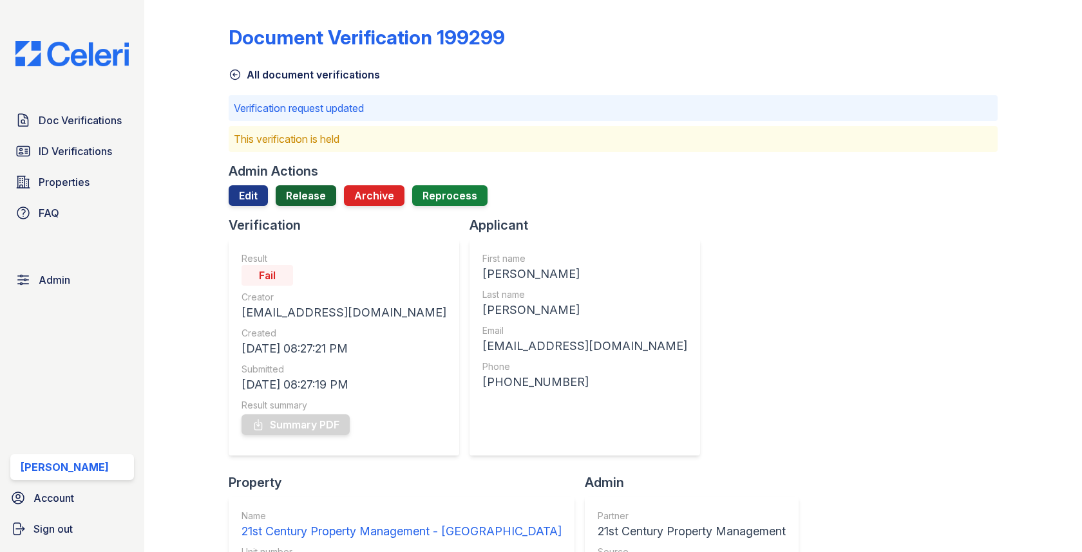
click at [290, 189] on link "Release" at bounding box center [306, 195] width 61 height 21
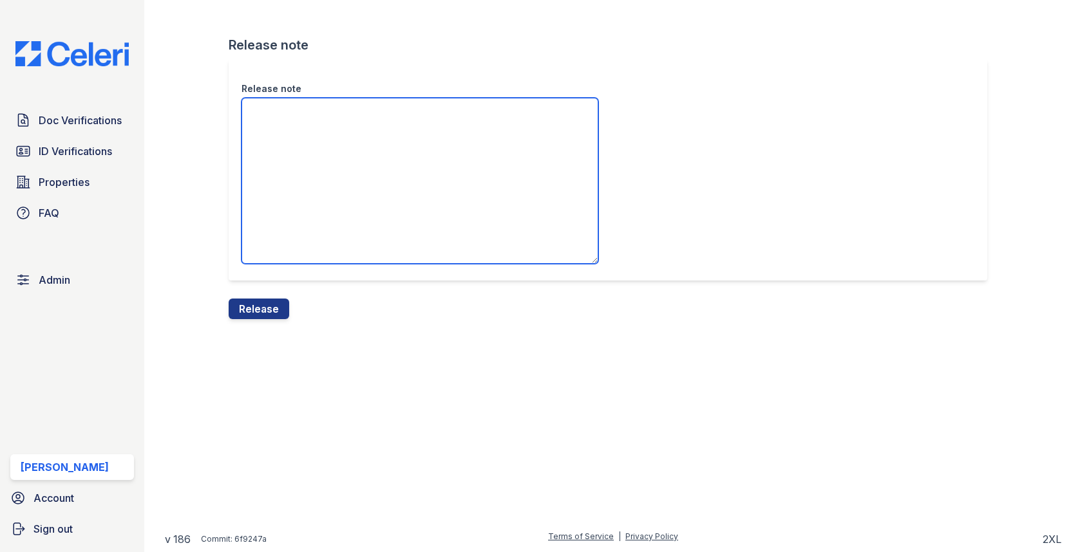
click at [291, 195] on textarea "Release note" at bounding box center [419, 181] width 357 height 166
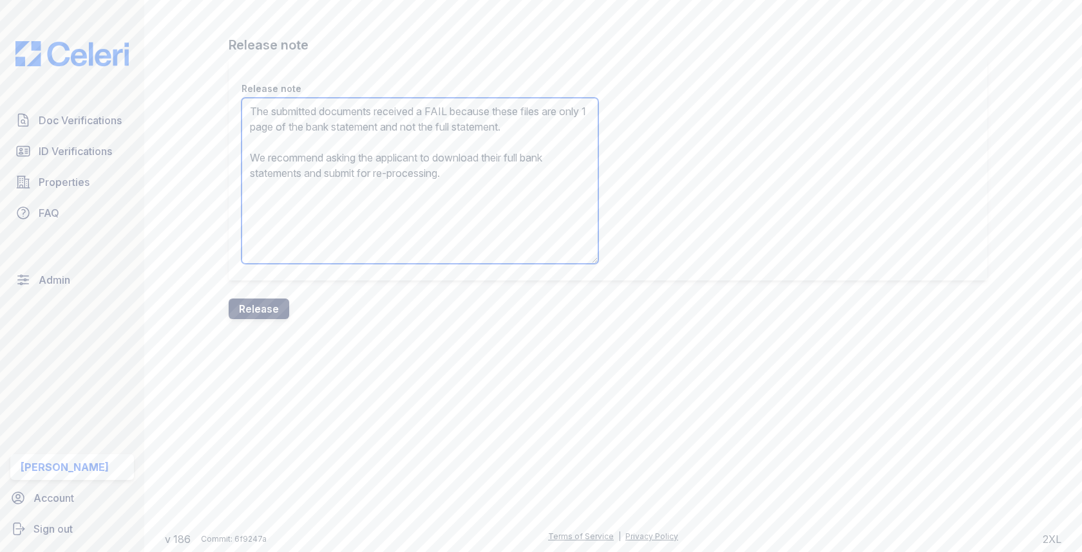
type textarea "The submitted documents received a FAIL because these files are only 1 page of …"
click at [257, 300] on button "Release" at bounding box center [259, 309] width 61 height 21
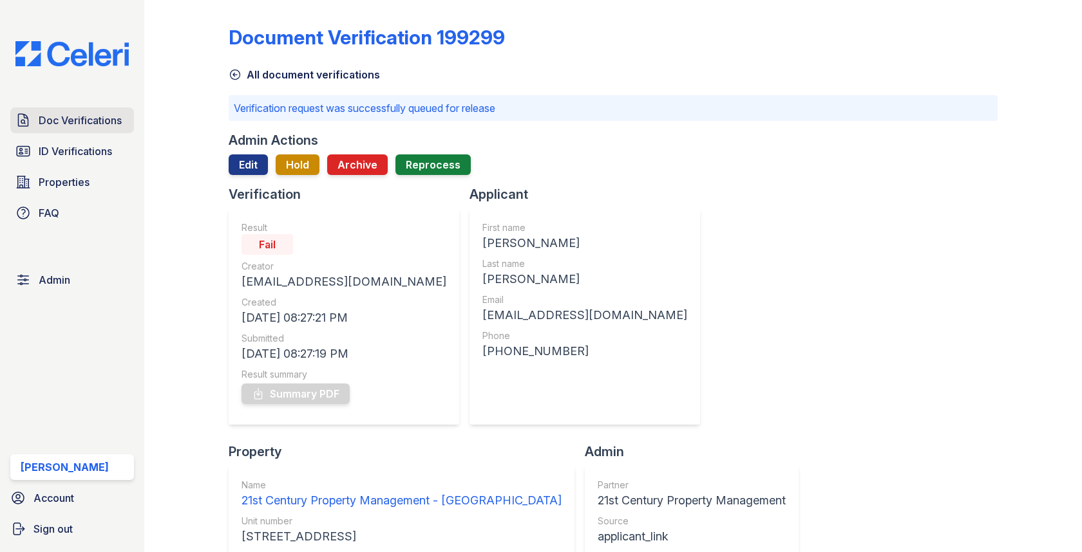
click at [101, 127] on span "Doc Verifications" at bounding box center [80, 120] width 83 height 15
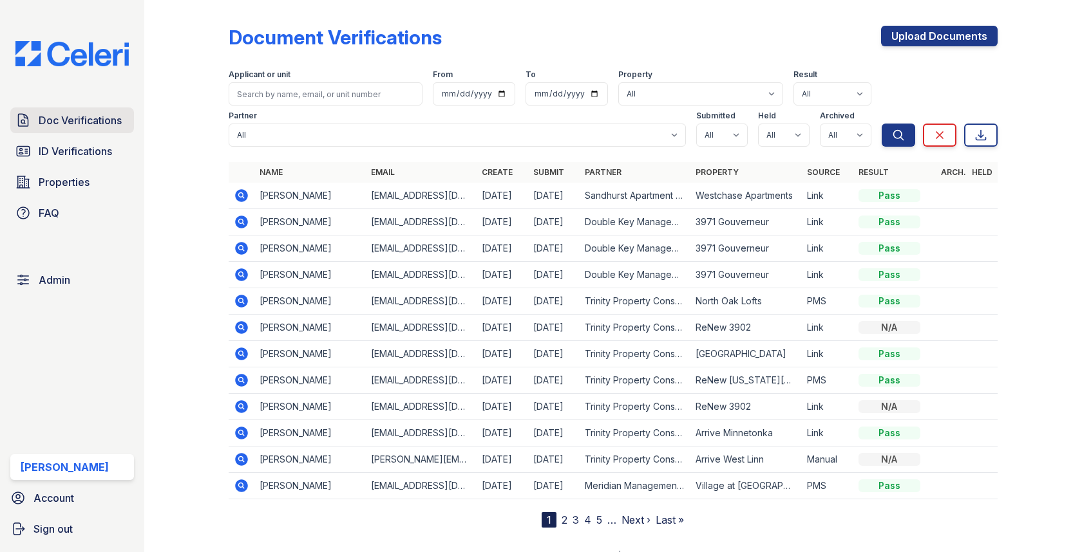
click at [108, 128] on span "Doc Verifications" at bounding box center [80, 120] width 83 height 15
click at [121, 118] on span "Doc Verifications" at bounding box center [80, 120] width 83 height 15
click at [62, 120] on span "Doc Verifications" at bounding box center [80, 120] width 83 height 15
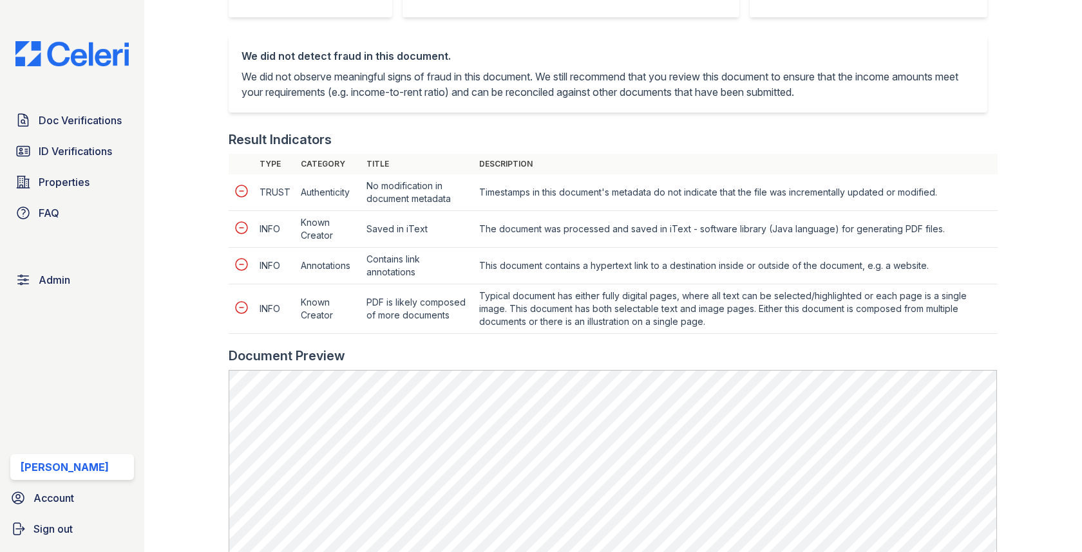
scroll to position [422, 0]
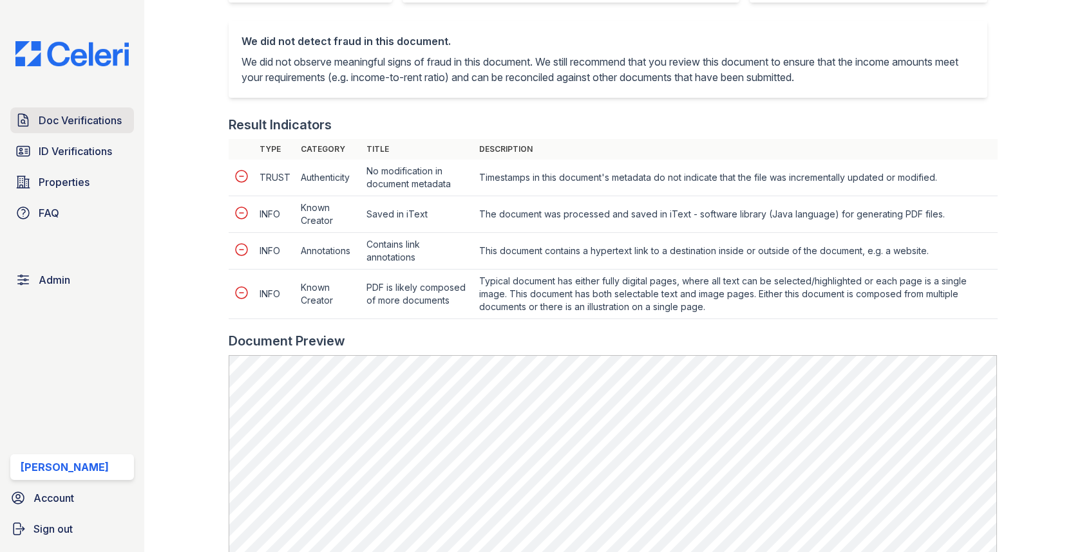
click at [112, 116] on span "Doc Verifications" at bounding box center [80, 120] width 83 height 15
